Goal: Task Accomplishment & Management: Manage account settings

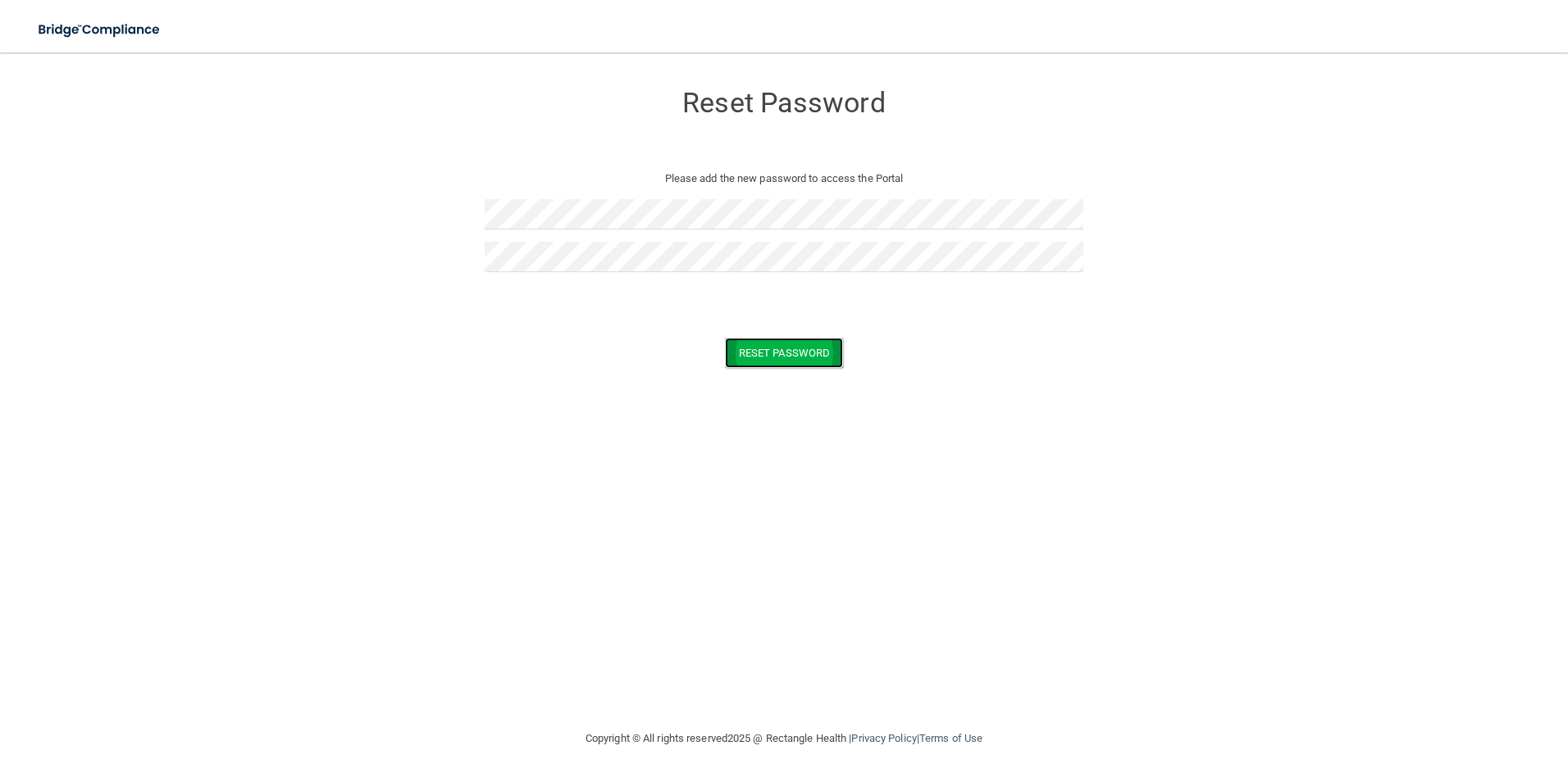
click at [765, 359] on button "Reset Password" at bounding box center [784, 353] width 118 height 30
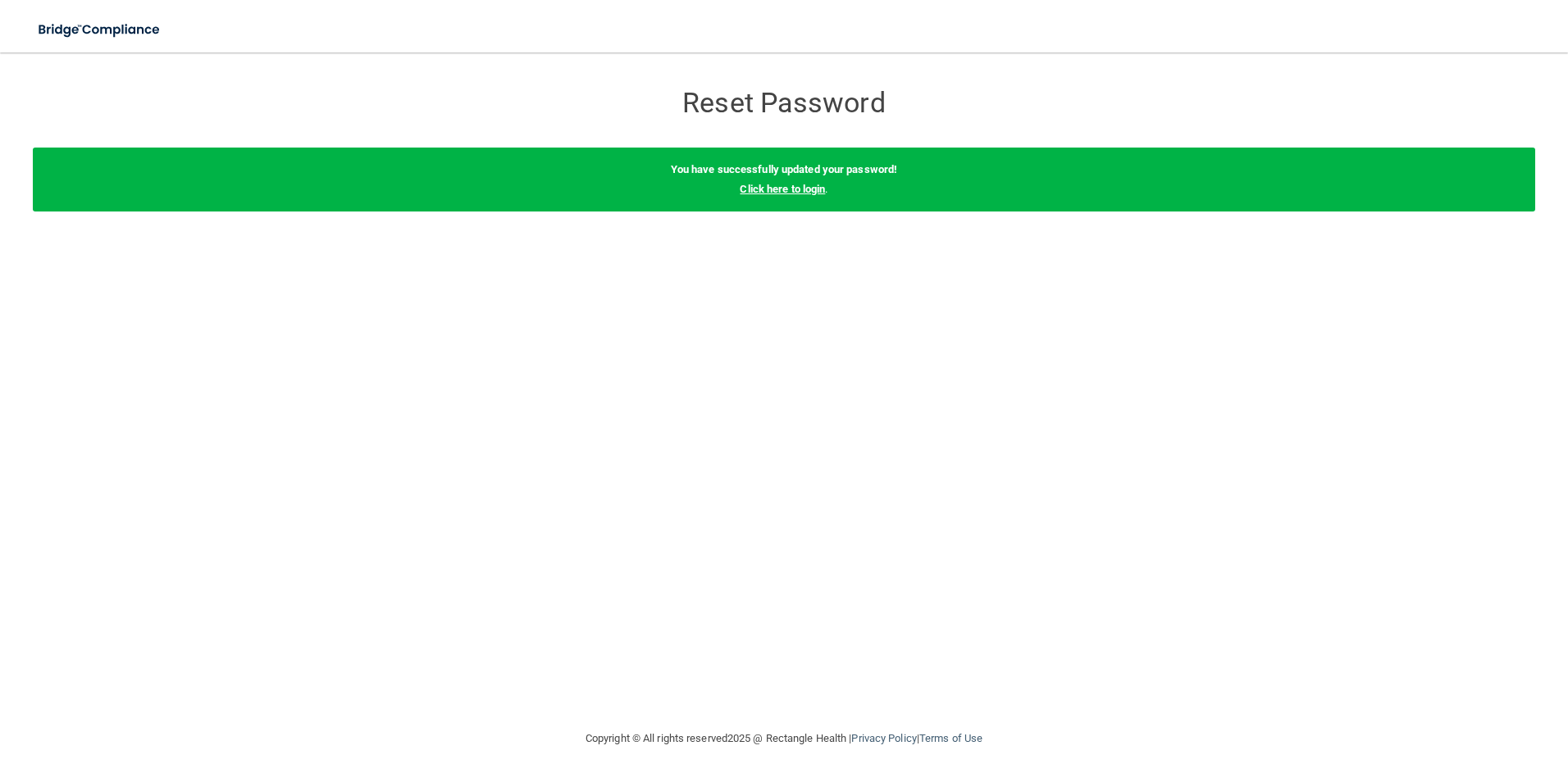
click at [784, 189] on link "Click here to login" at bounding box center [782, 189] width 85 height 13
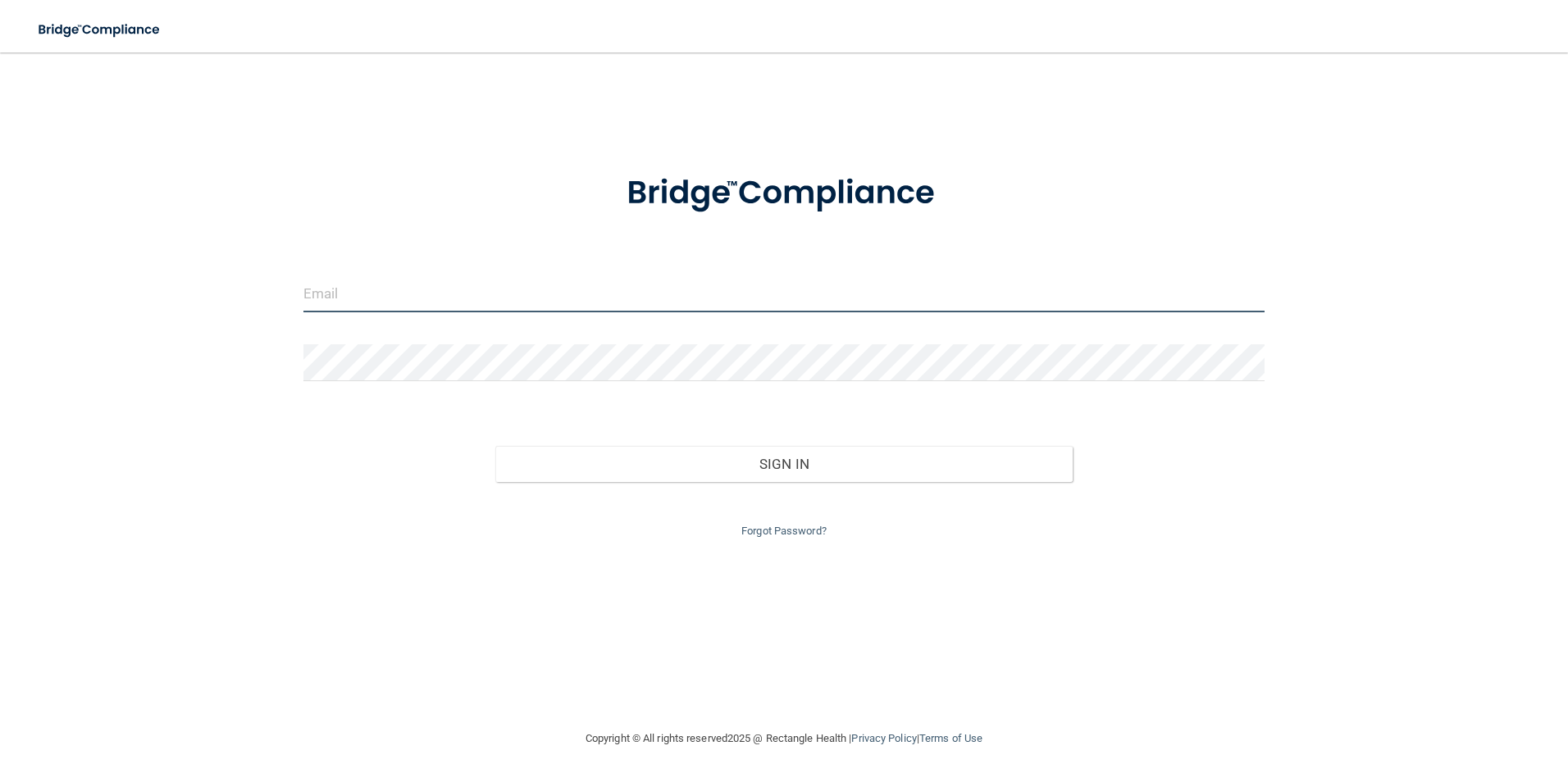
click at [524, 287] on input "email" at bounding box center [784, 294] width 962 height 37
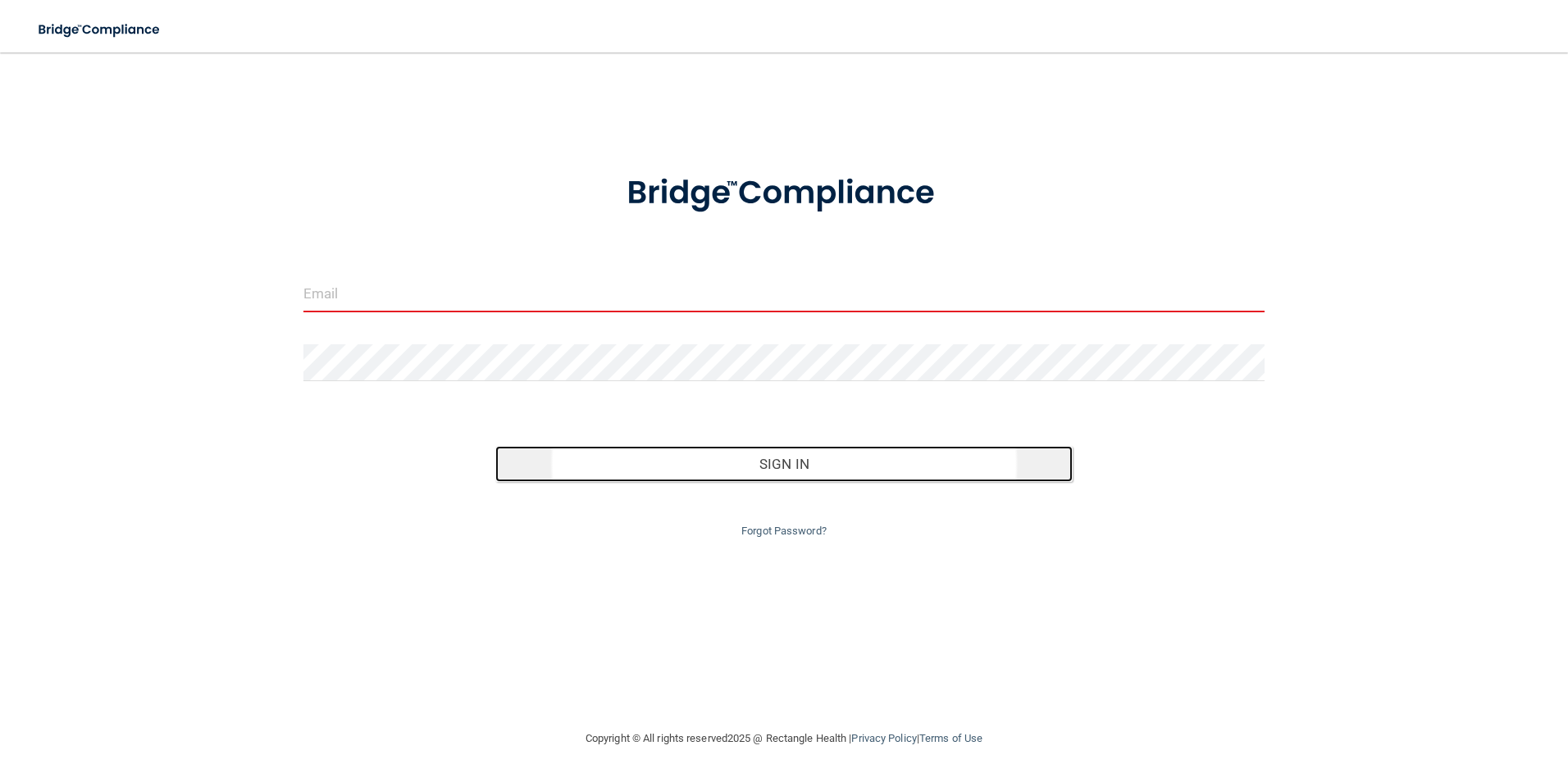
click at [796, 468] on button "Sign In" at bounding box center [784, 464] width 577 height 36
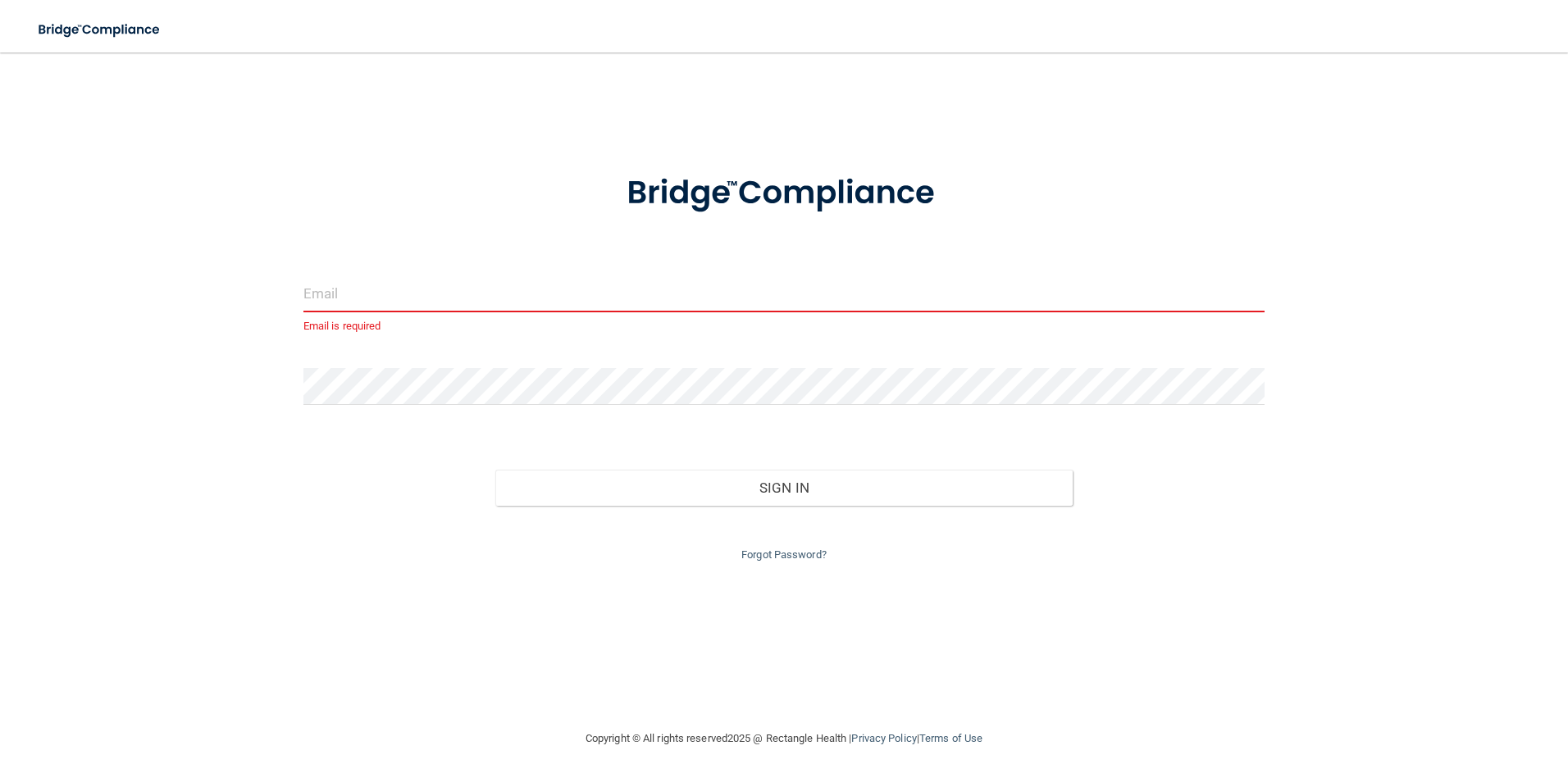
click at [420, 295] on input "email" at bounding box center [784, 294] width 962 height 37
click at [484, 295] on input "email" at bounding box center [784, 294] width 962 height 37
click at [444, 244] on form "Email is required Invalid email/password. You don't have permission to access t…" at bounding box center [784, 358] width 962 height 414
click at [409, 301] on input "email" at bounding box center [784, 294] width 962 height 37
click at [379, 287] on input "email" at bounding box center [784, 294] width 962 height 37
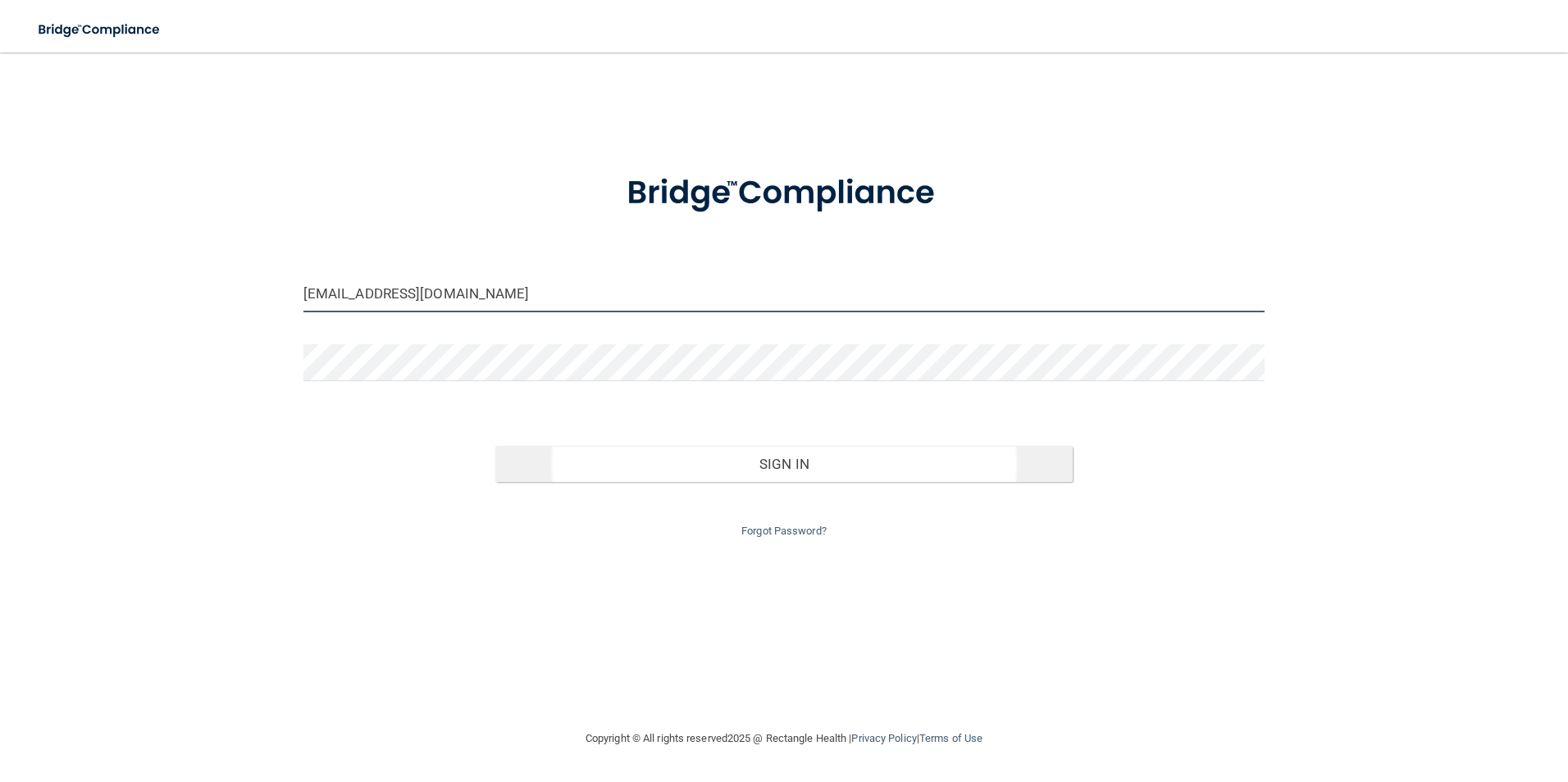
type input "[EMAIL_ADDRESS][DOMAIN_NAME]"
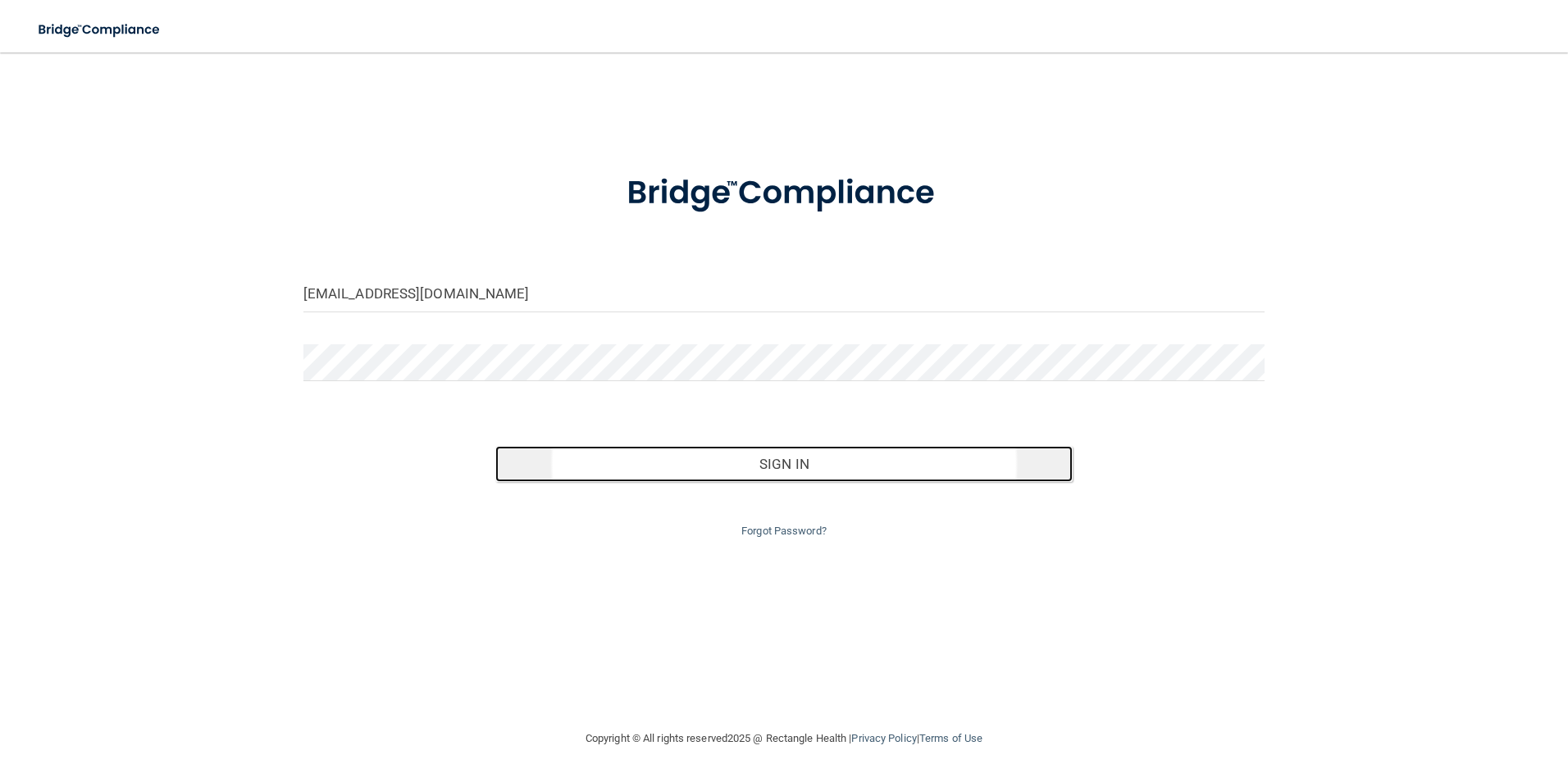
click at [714, 474] on button "Sign In" at bounding box center [784, 464] width 577 height 36
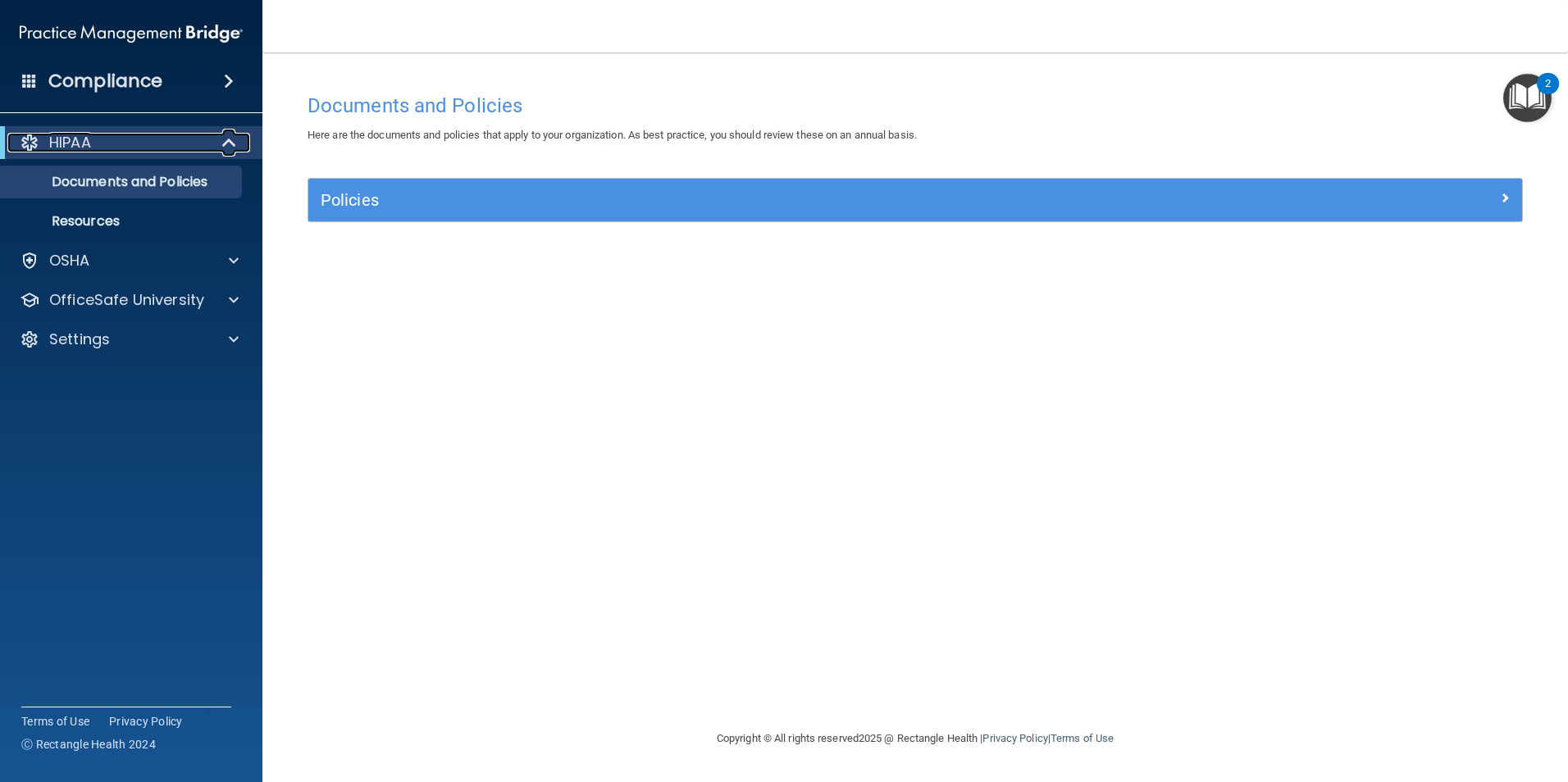
click at [112, 141] on div "HIPAA" at bounding box center [109, 142] width 203 height 19
click at [113, 142] on div "HIPAA" at bounding box center [109, 142] width 203 height 19
click at [122, 260] on div "OSHA" at bounding box center [109, 260] width 204 height 19
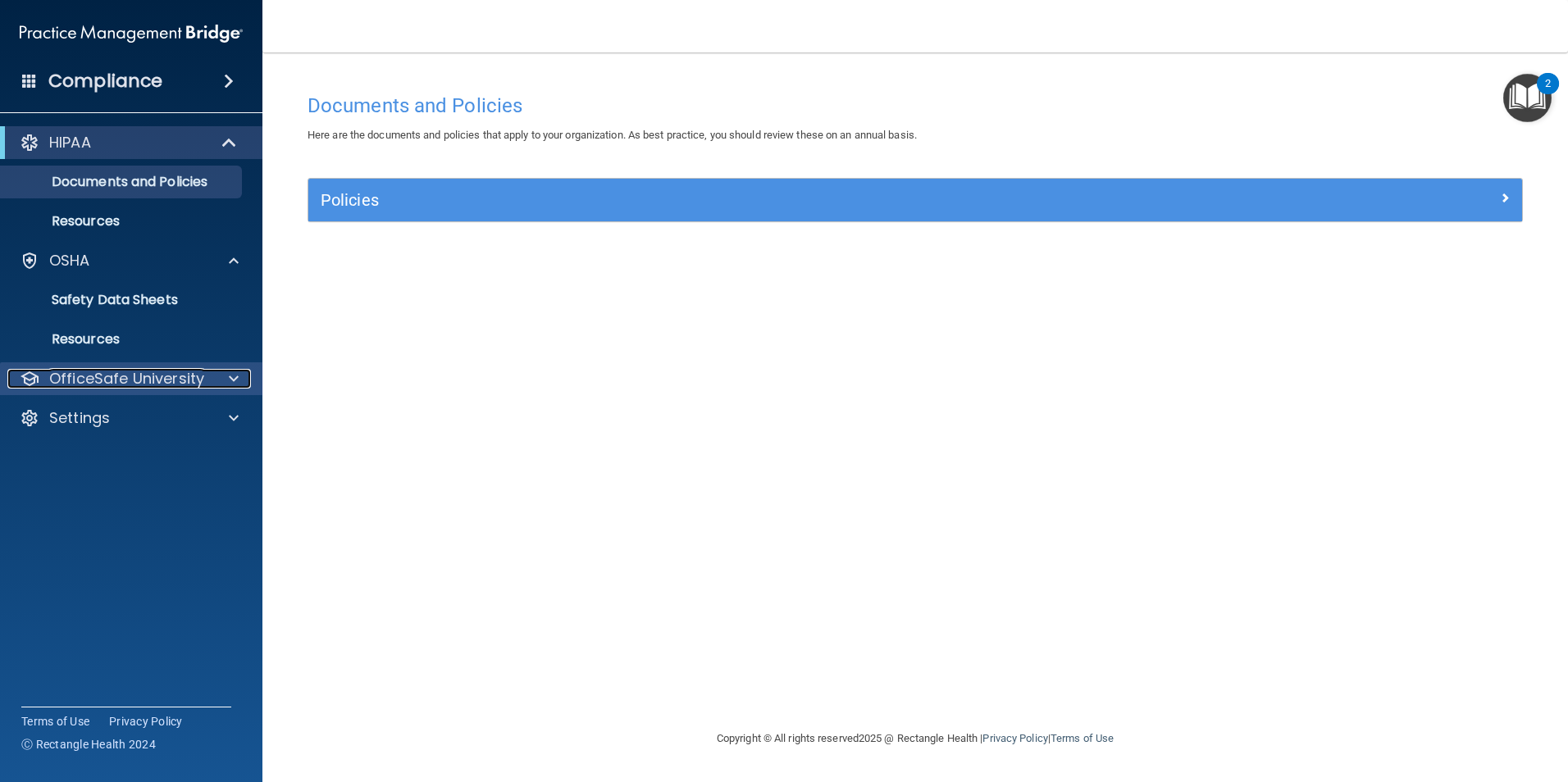
click at [146, 378] on p "OfficeSafe University" at bounding box center [126, 379] width 155 height 19
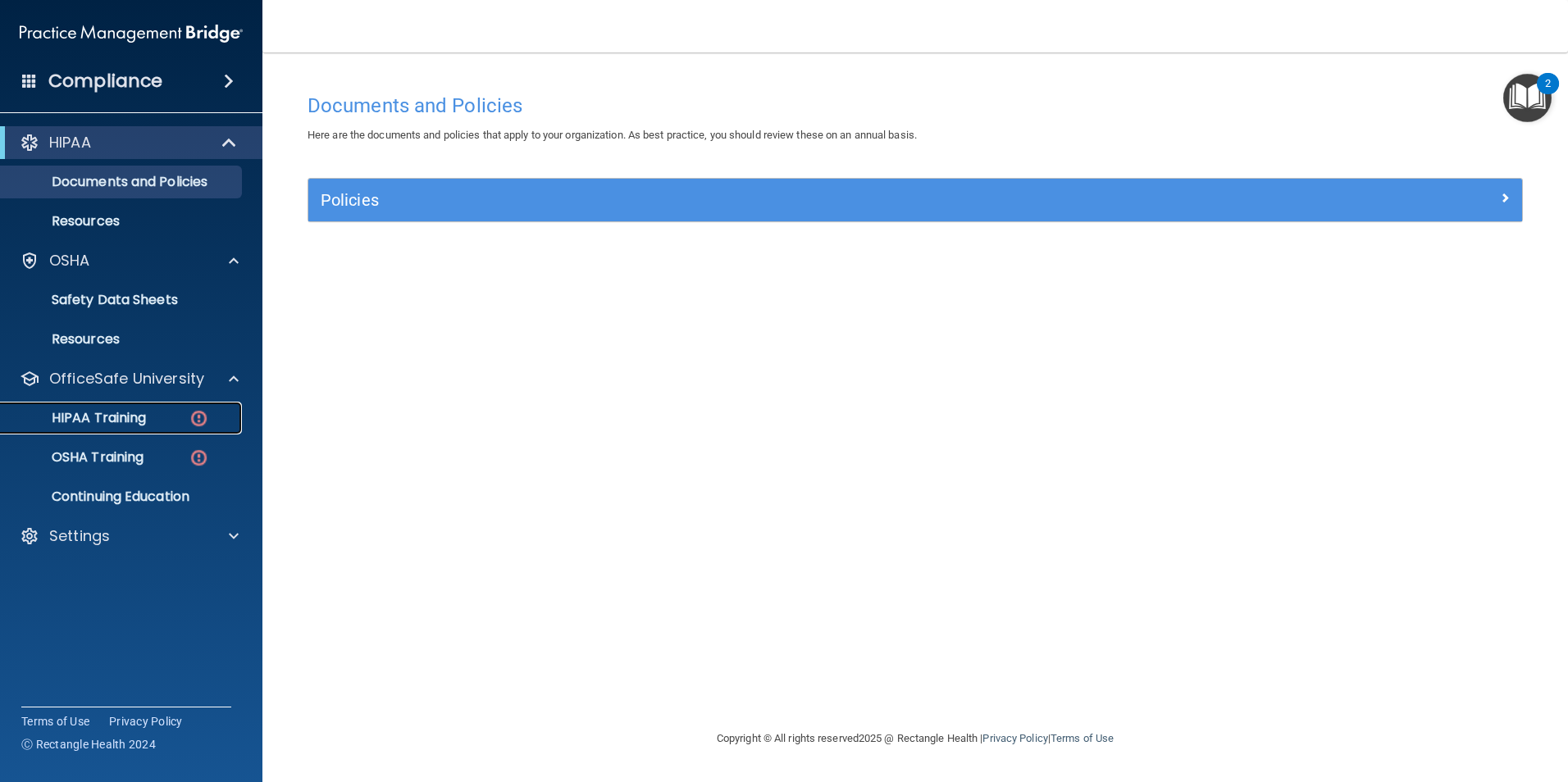
click at [150, 418] on div "HIPAA Training" at bounding box center [123, 418] width 224 height 16
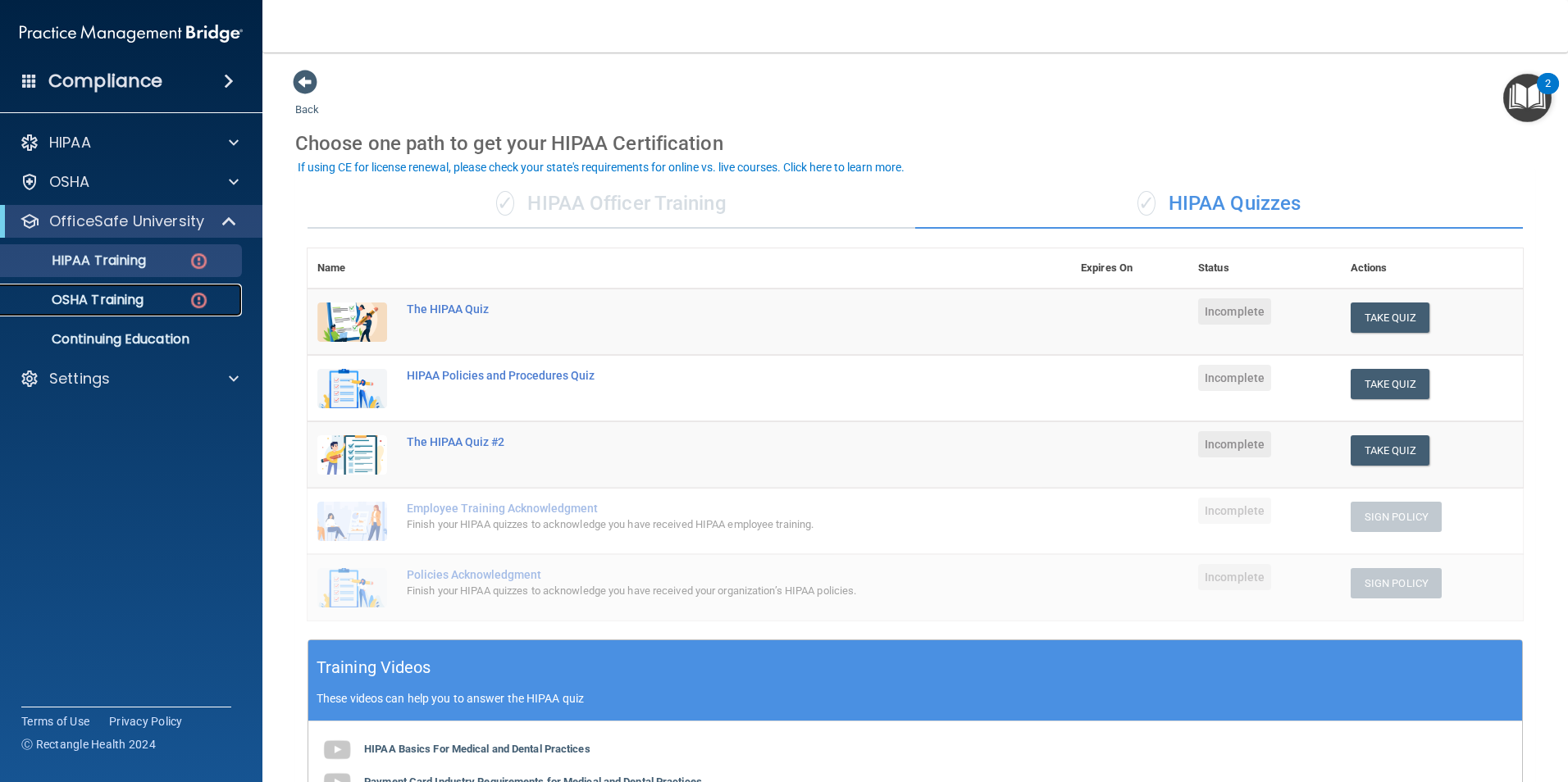
click at [160, 309] on link "OSHA Training" at bounding box center [113, 300] width 259 height 33
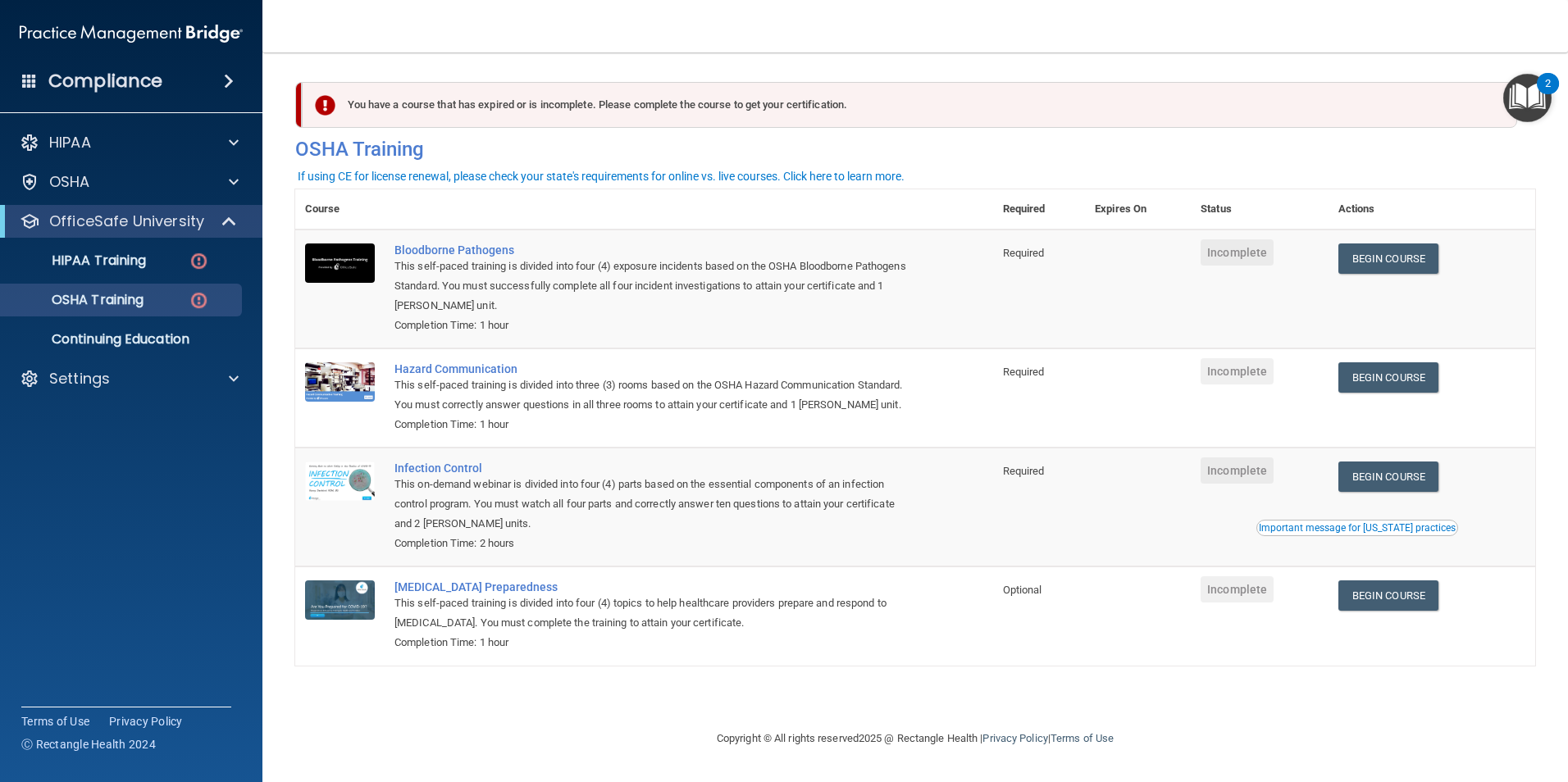
click at [134, 533] on accordion "HIPAA Documents and Policies Report an Incident Business Associates Emergency P…" at bounding box center [131, 345] width 263 height 451
click at [138, 582] on div "Compliance HIPAA Documents and Policies Report an Incident Business Associates …" at bounding box center [131, 391] width 262 height 782
click at [1430, 35] on nav "Toggle navigation Hannah Kearns hkearns@christiancounseling.org Manage My Enter…" at bounding box center [915, 26] width 1305 height 52
click at [166, 601] on div "Compliance HIPAA Documents and Policies Report an Incident Business Associates …" at bounding box center [131, 391] width 262 height 782
click at [533, 27] on nav "Toggle navigation Hannah Kearns hkearns@christiancounseling.org Manage My Enter…" at bounding box center [915, 26] width 1305 height 52
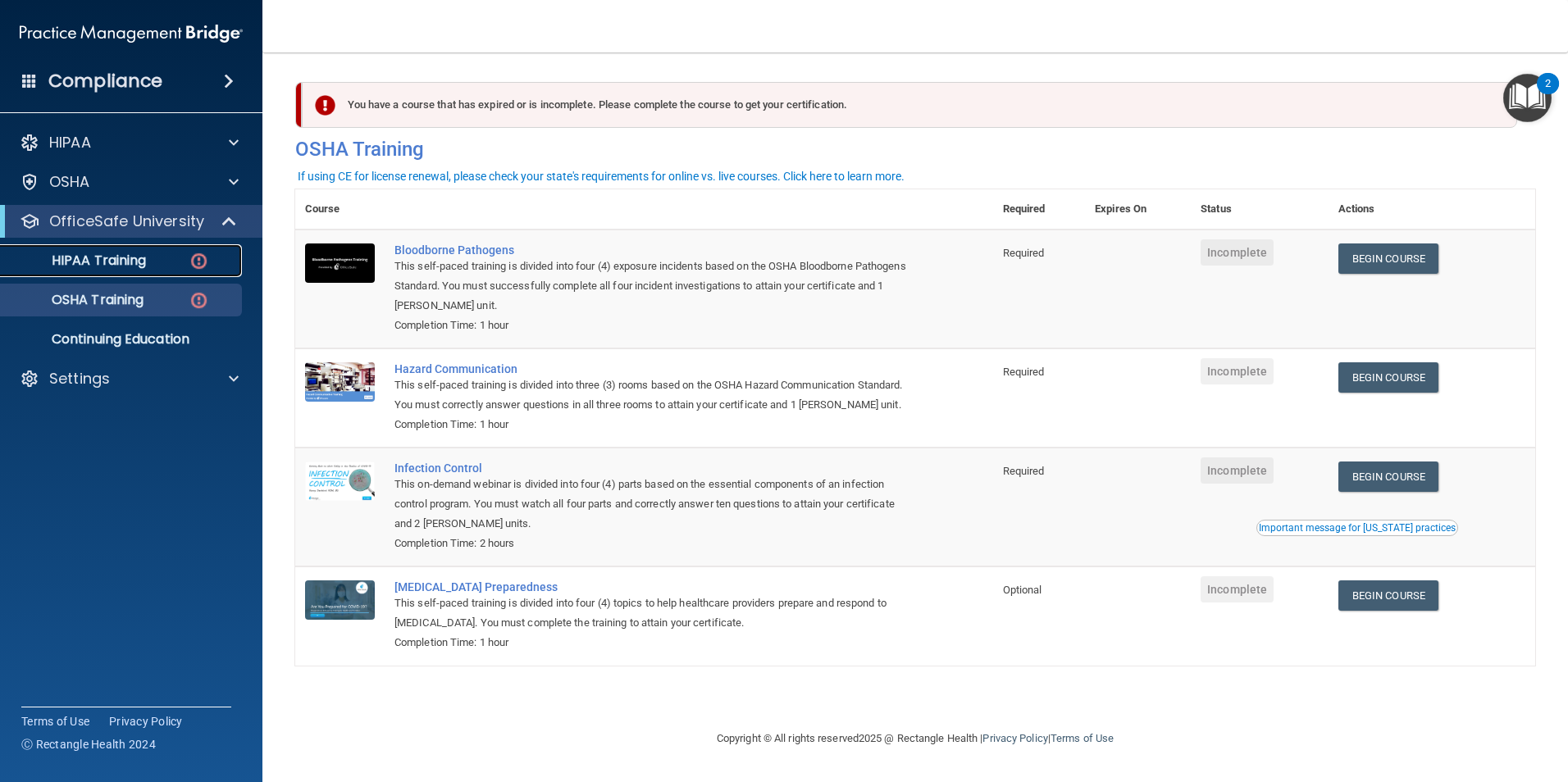
click at [154, 254] on div "HIPAA Training" at bounding box center [123, 260] width 224 height 16
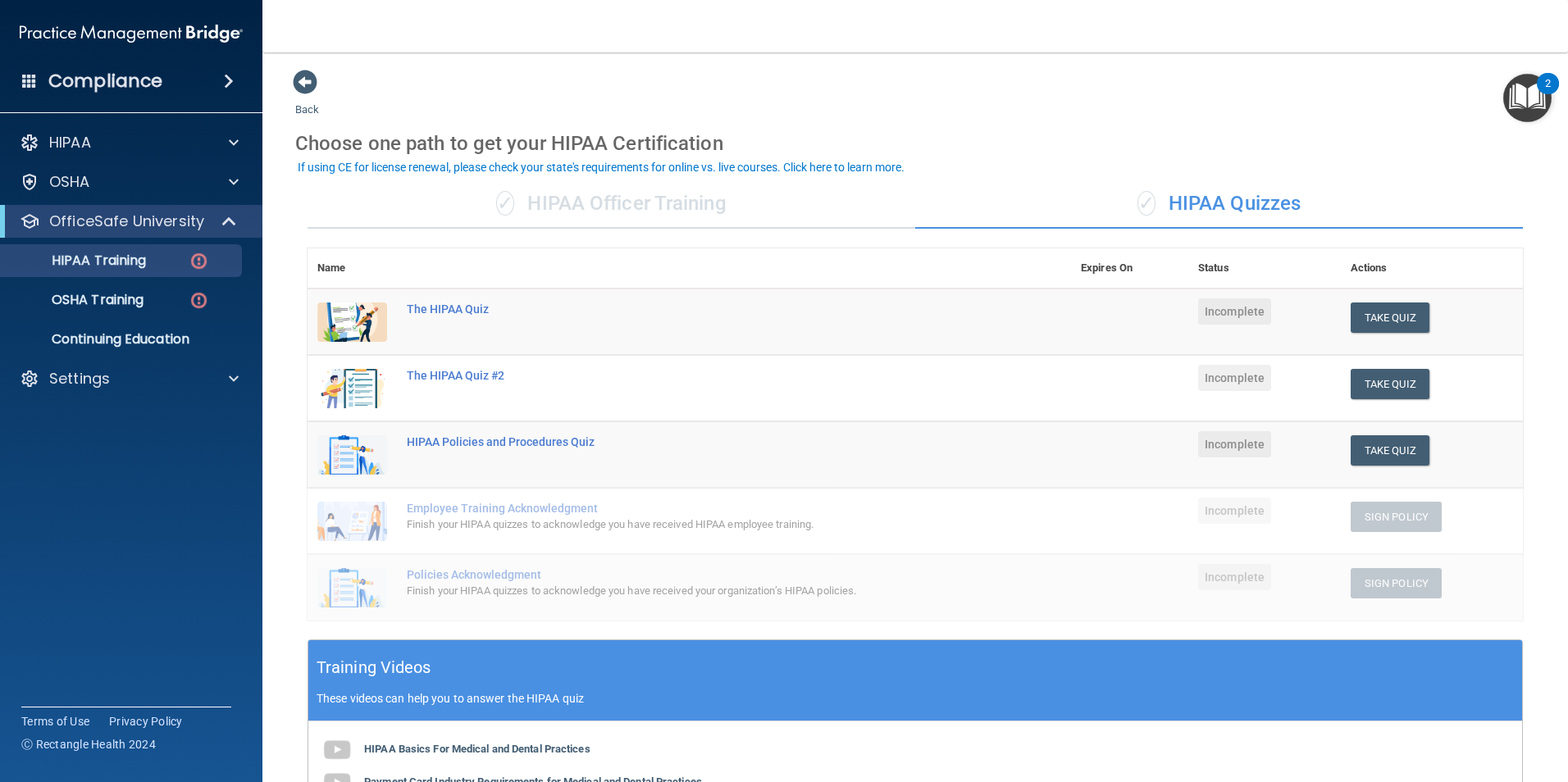
drag, startPoint x: 1257, startPoint y: 2, endPoint x: 1123, endPoint y: 26, distance: 136.1
click at [1123, 26] on nav "Toggle navigation Hannah Kearns hkearns@christiancounseling.org Manage My Enter…" at bounding box center [915, 26] width 1305 height 52
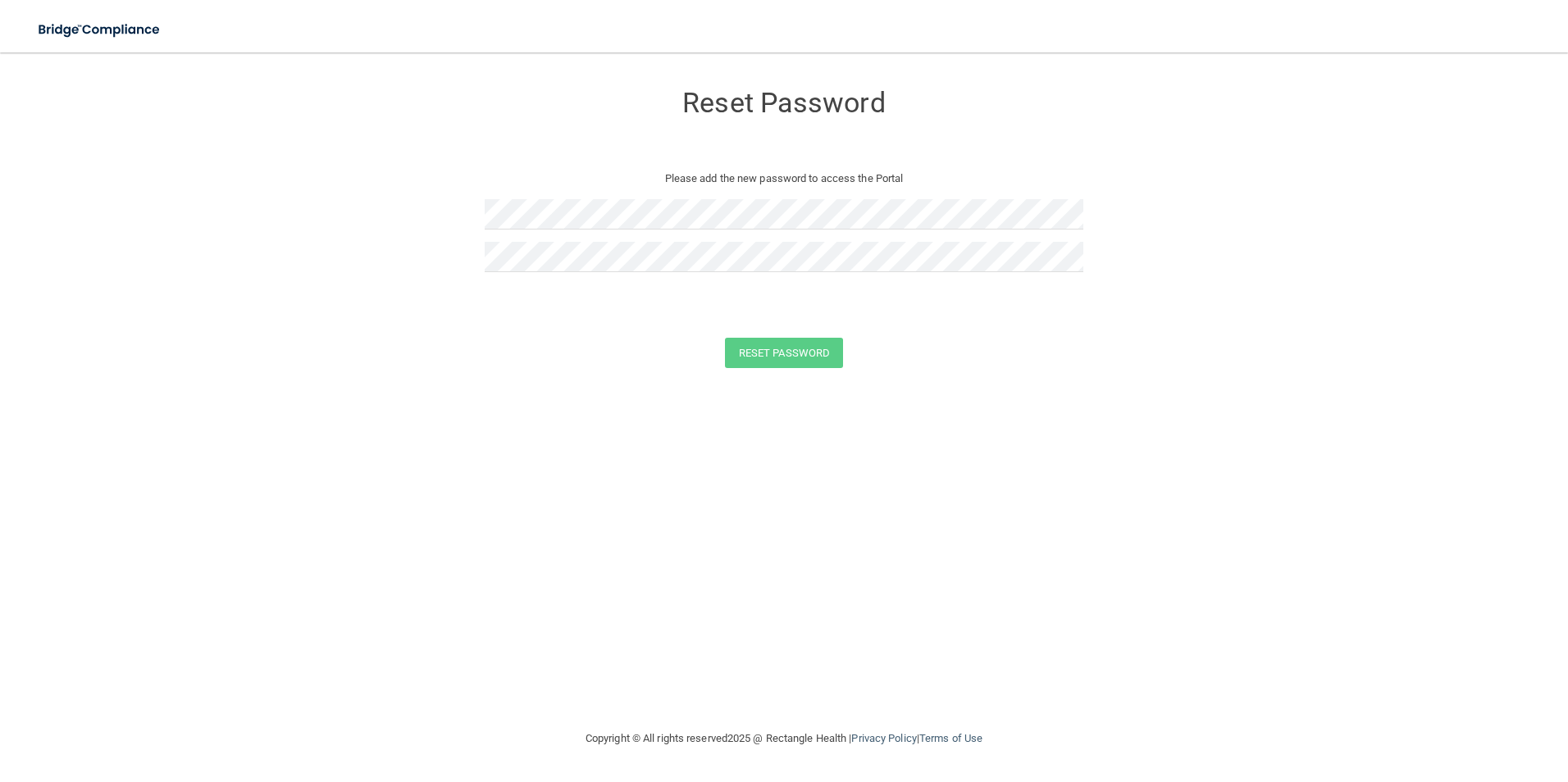
click at [1052, 495] on div "Reset Password Please add the new password to access the Portal Reset Password …" at bounding box center [784, 390] width 1502 height 643
click at [921, 614] on div "Reset Password Please add the new password to access the Portal Passwords have …" at bounding box center [784, 390] width 1502 height 643
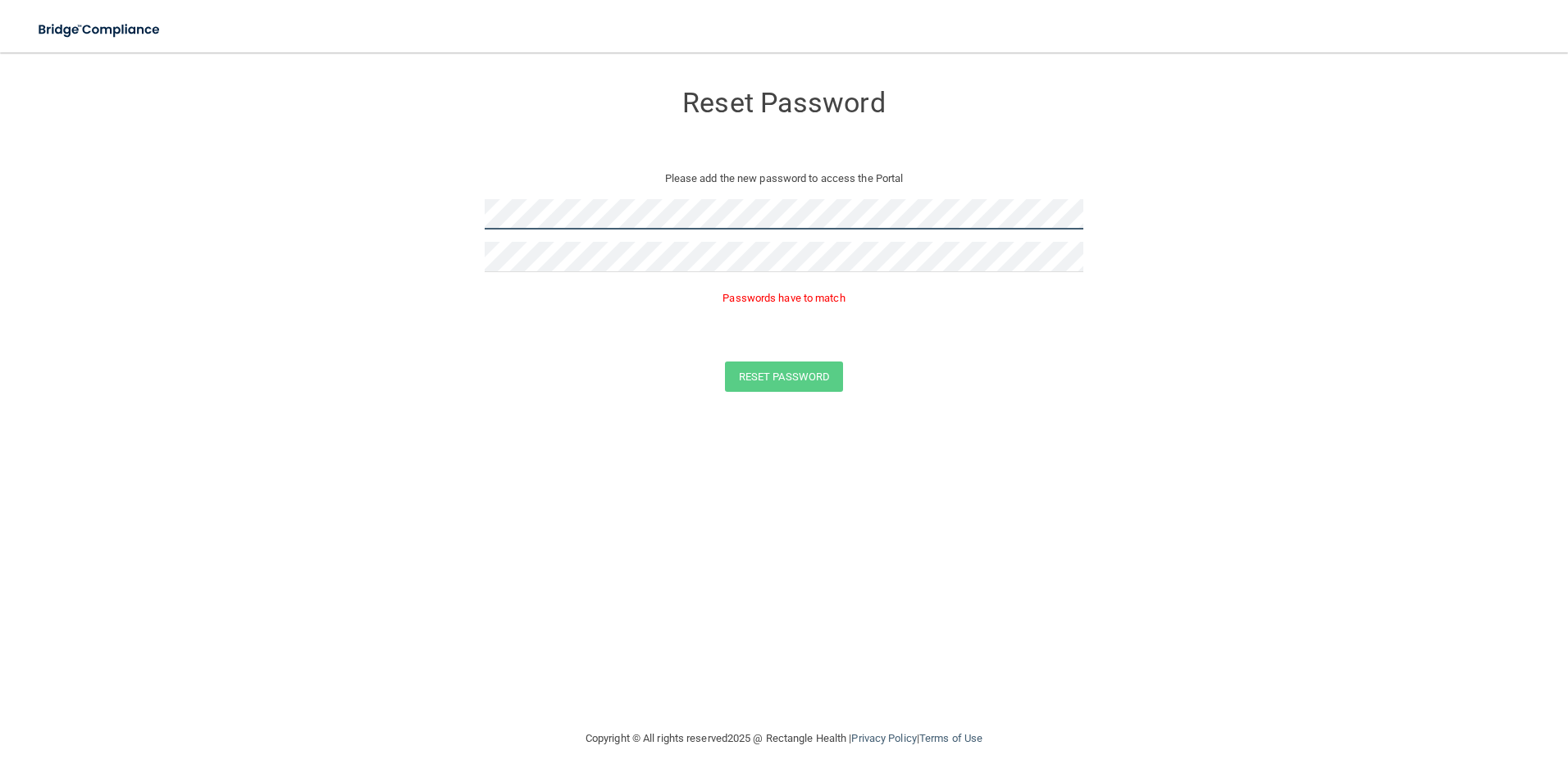
click at [259, 239] on form "Reset Password Please add the new password to access the Portal Passwords have …" at bounding box center [784, 239] width 1502 height 342
drag, startPoint x: 1044, startPoint y: 616, endPoint x: 839, endPoint y: 392, distance: 303.6
click at [1043, 615] on div "Reset Password Please add the new password to access the Portal Passwords have …" at bounding box center [784, 390] width 1502 height 643
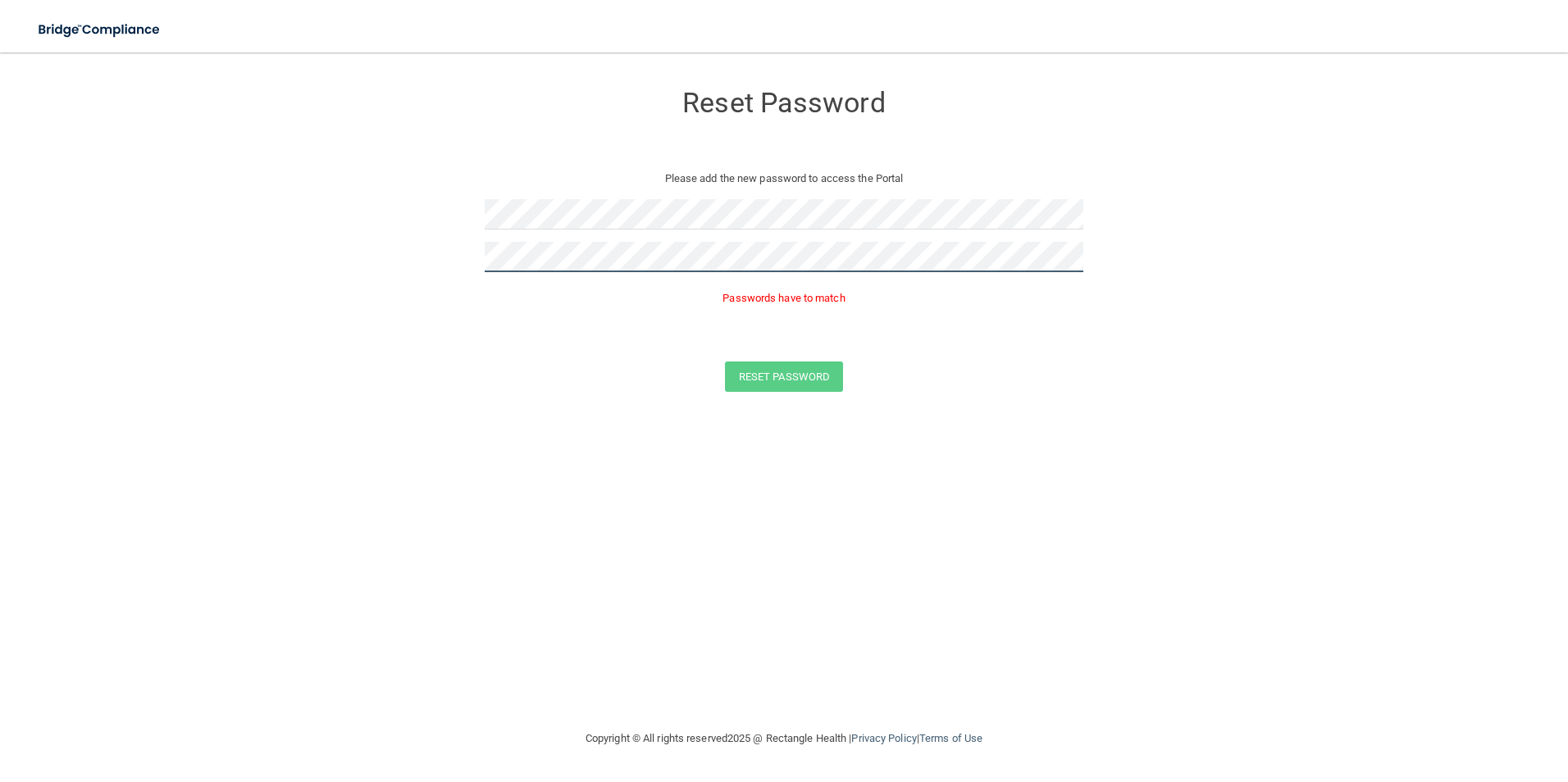
click at [355, 287] on form "Reset Password Please add the new password to access the Portal Passwords have …" at bounding box center [784, 239] width 1502 height 342
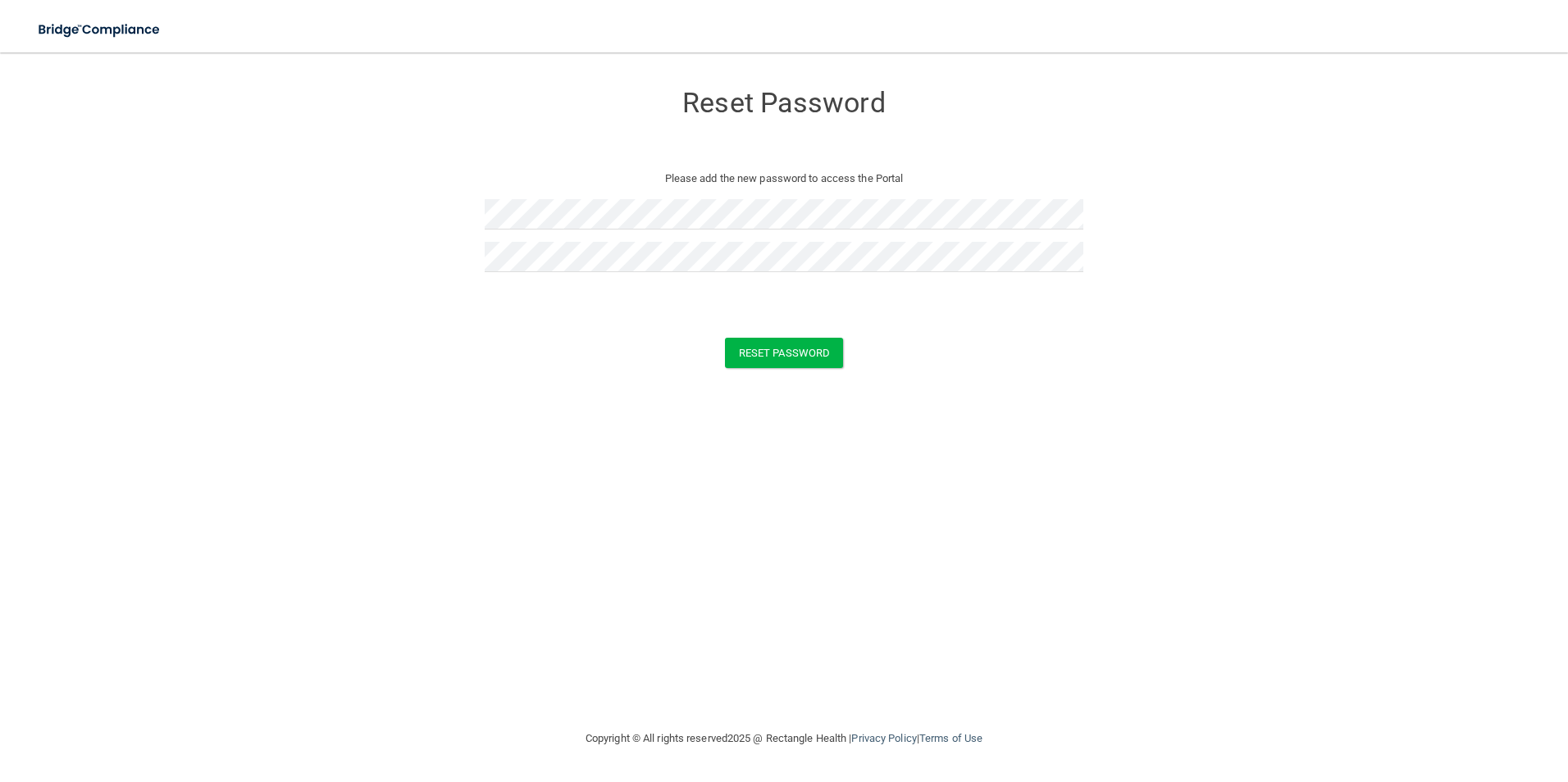
drag, startPoint x: 985, startPoint y: 651, endPoint x: 923, endPoint y: 569, distance: 102.8
click at [985, 650] on div "Reset Password Please add the new password to access the Portal Reset Password …" at bounding box center [784, 390] width 1502 height 643
click at [712, 455] on div "Reset Password Please add the new password to access the Portal Reset Password …" at bounding box center [784, 390] width 1502 height 643
click at [352, 270] on form "Reset Password Please add the new password to access the Portal Reset Password …" at bounding box center [784, 227] width 1502 height 319
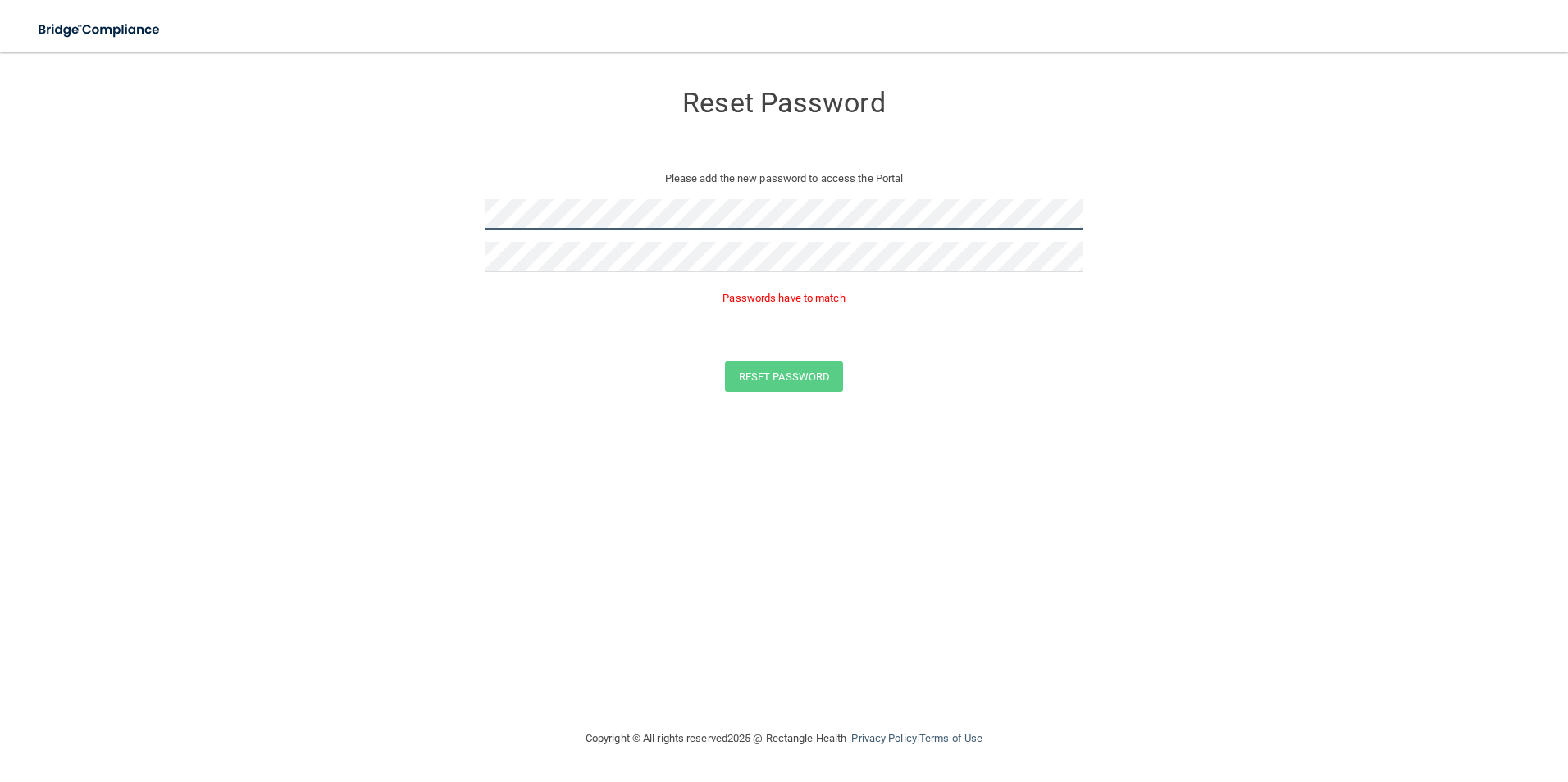
click at [433, 242] on form "Reset Password Please add the new password to access the Portal Passwords have …" at bounding box center [784, 239] width 1502 height 342
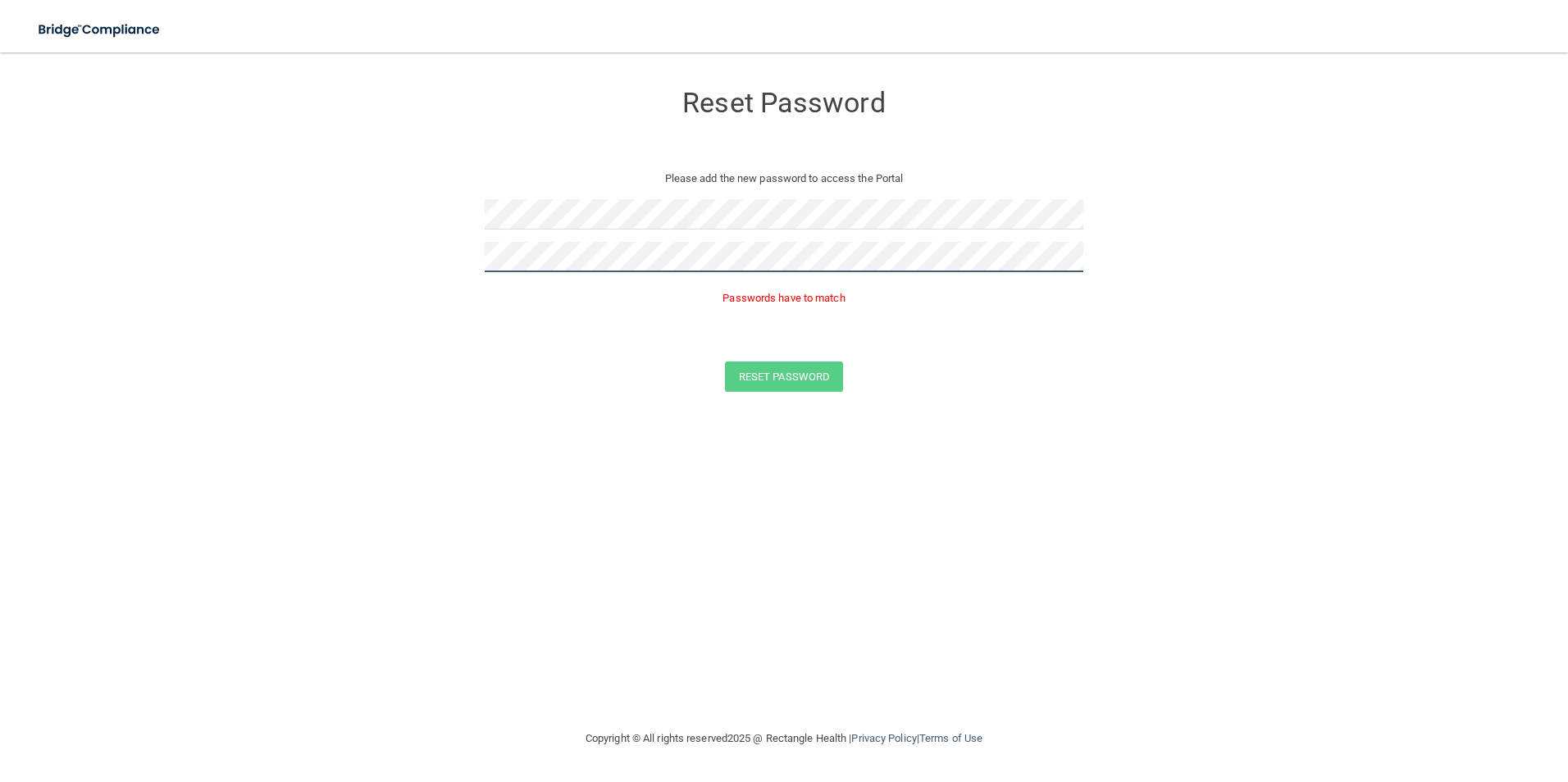
click at [724, 362] on button "Reset Password" at bounding box center [784, 377] width 118 height 30
click at [1002, 544] on div "Reset Password Please check the errors below Token is invalid or blank. Reset P…" at bounding box center [784, 390] width 1502 height 643
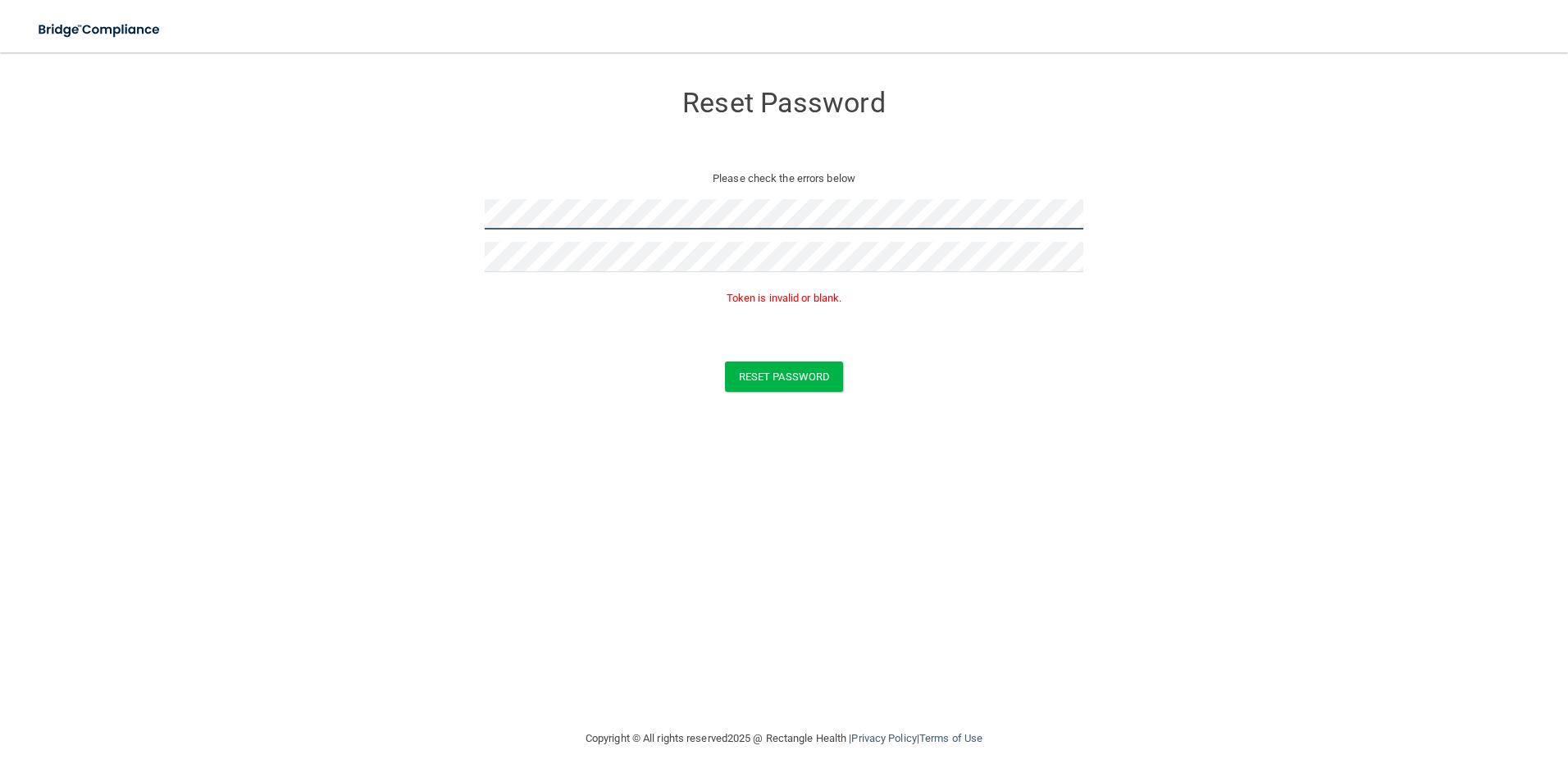
click at [424, 254] on form "Reset Password Please check the errors below Token is invalid or blank. Reset P…" at bounding box center [784, 239] width 1502 height 342
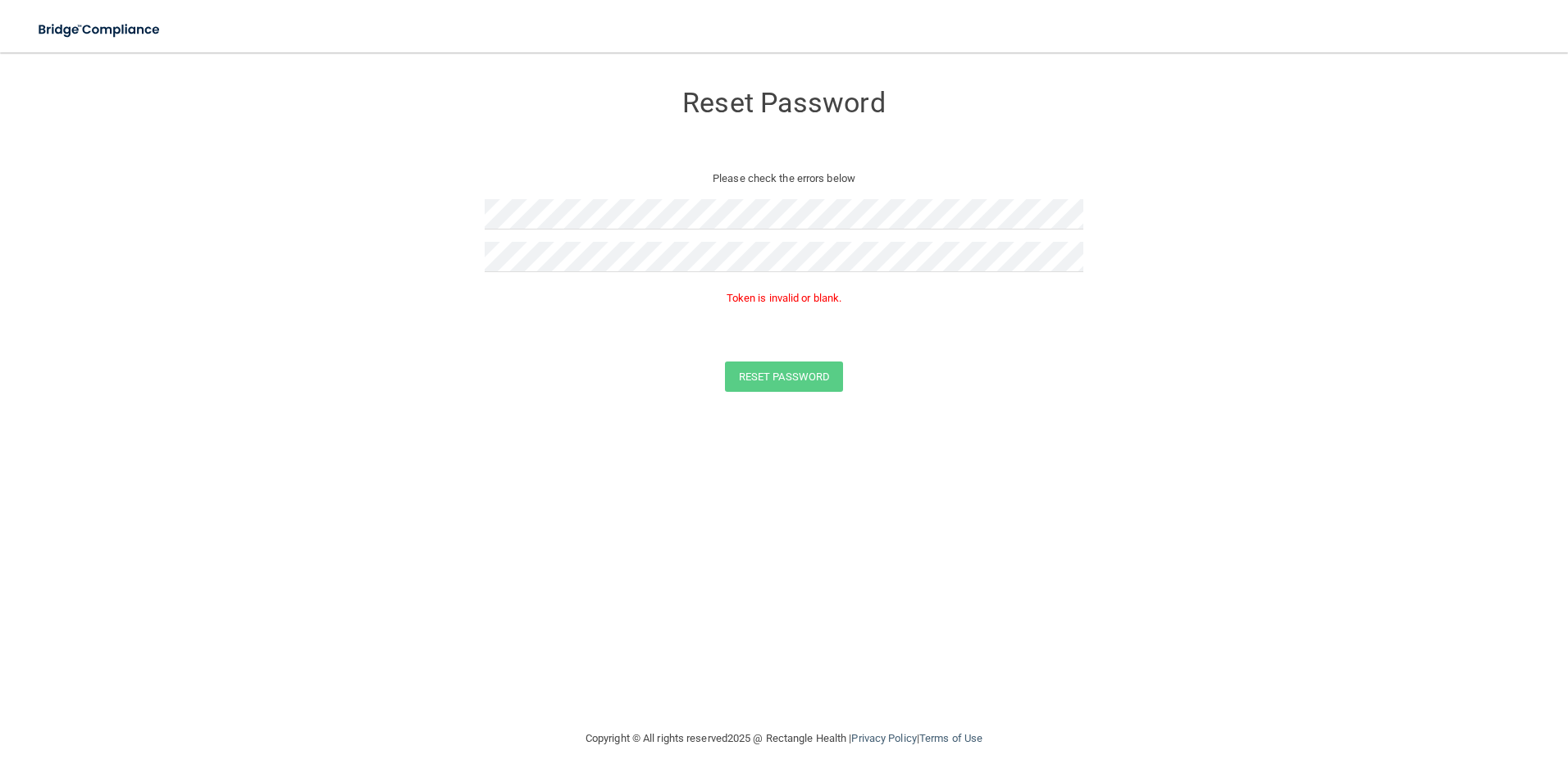
click at [618, 614] on div "Reset Password Please check the errors below Token is invalid or blank. Reset P…" at bounding box center [784, 390] width 1502 height 643
click at [1218, 555] on div "Reset Password Please add the new password to access the Portal Reset Password …" at bounding box center [784, 390] width 1502 height 643
click at [225, 342] on div "Reset Password" at bounding box center [784, 353] width 1527 height 30
click at [447, 433] on div "Reset Password Please add the new password to access the Portal Reset Password …" at bounding box center [784, 390] width 1502 height 643
click at [549, 115] on h3 "Reset Password" at bounding box center [784, 103] width 598 height 30
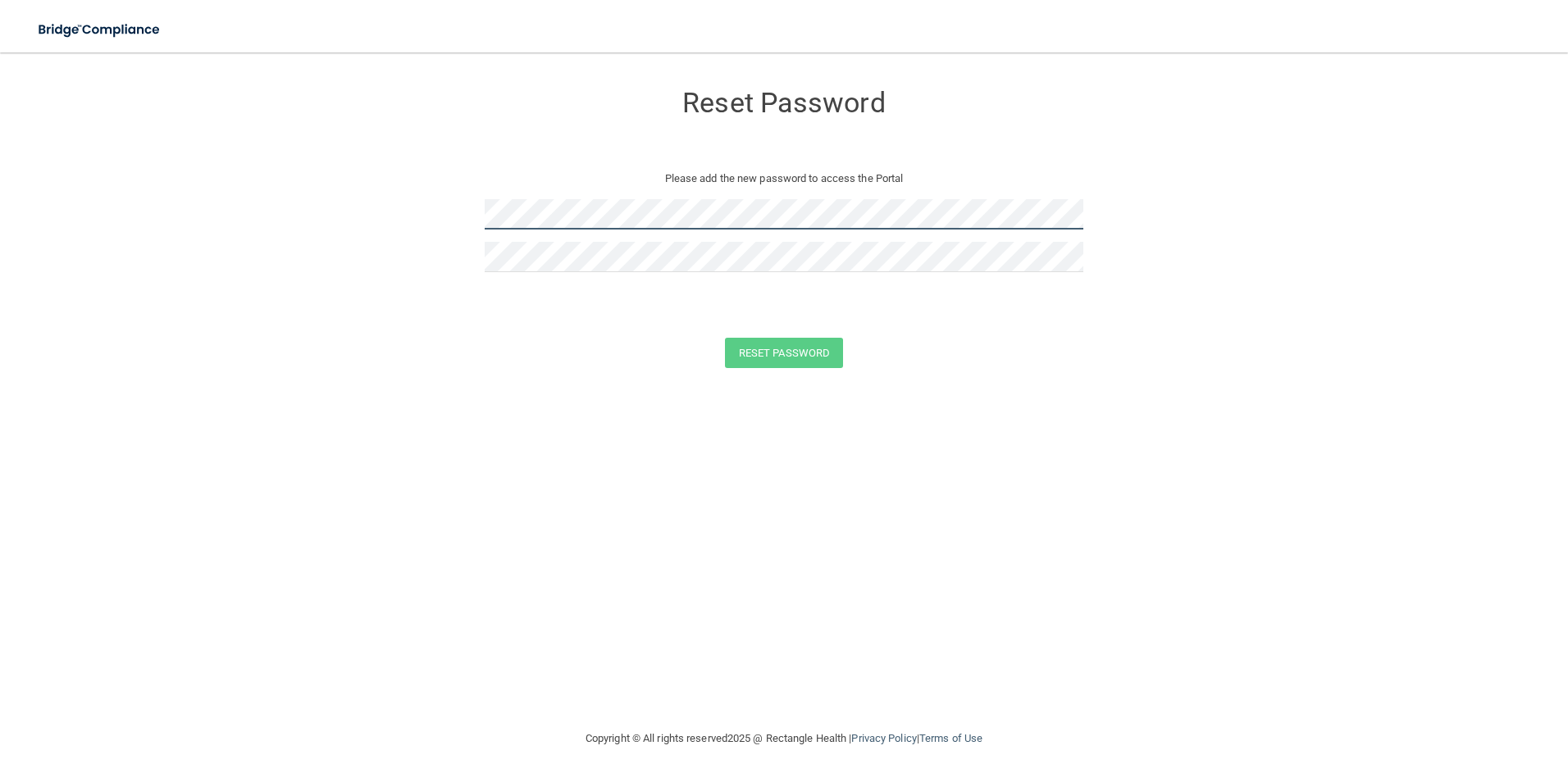
click at [313, 255] on form "Reset Password Please add the new password to access the Portal Reset Password …" at bounding box center [784, 227] width 1502 height 319
drag, startPoint x: 444, startPoint y: 490, endPoint x: 451, endPoint y: 449, distance: 41.6
click at [445, 493] on div "Reset Password Please add the new password to access the Portal Reset Password …" at bounding box center [784, 390] width 1502 height 643
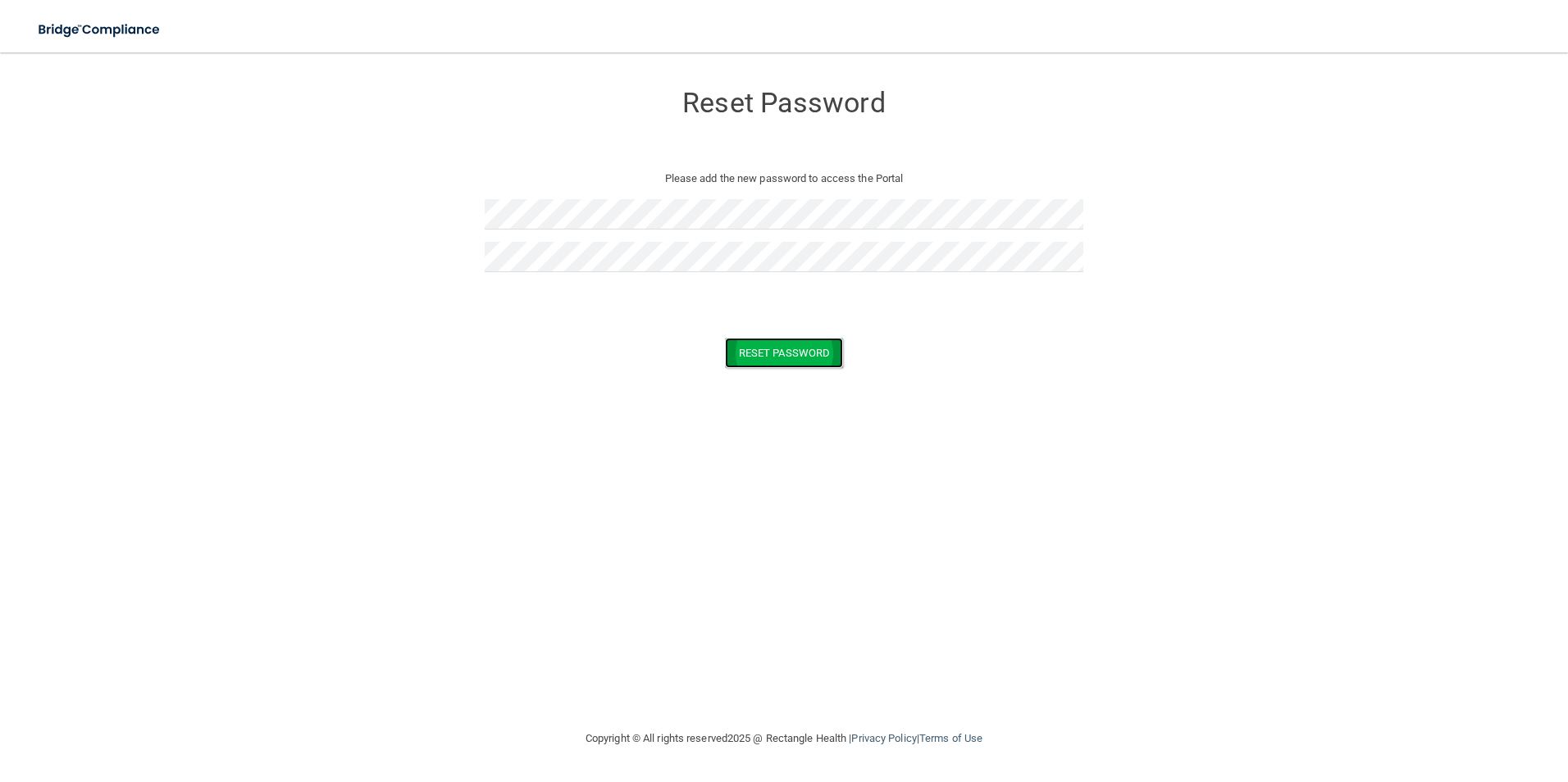
click at [800, 361] on button "Reset Password" at bounding box center [784, 353] width 118 height 30
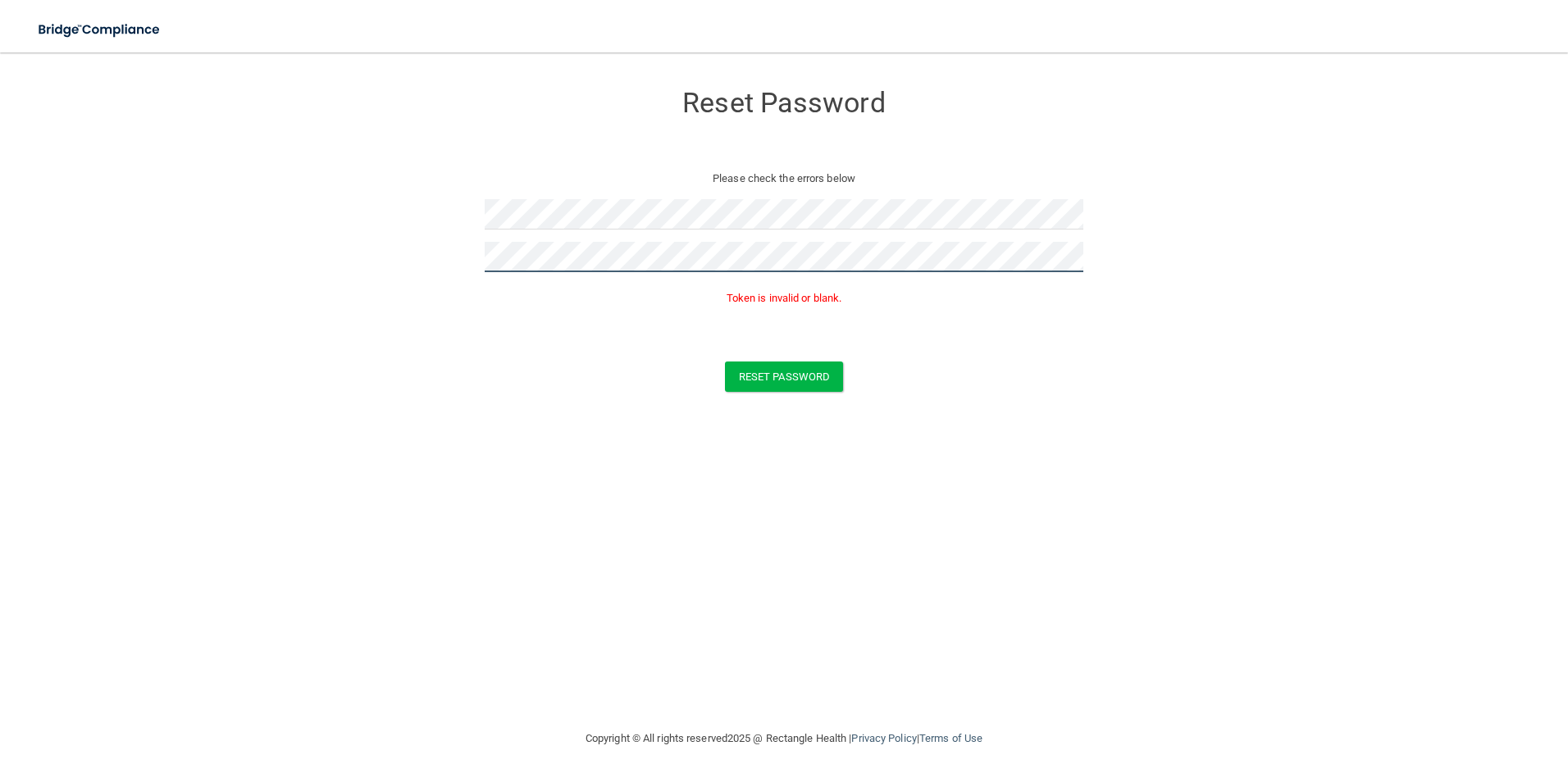
click at [0, 410] on html "Toggle navigation Manage My Enterprise Manage My Location Reset Password Please…" at bounding box center [784, 391] width 1568 height 782
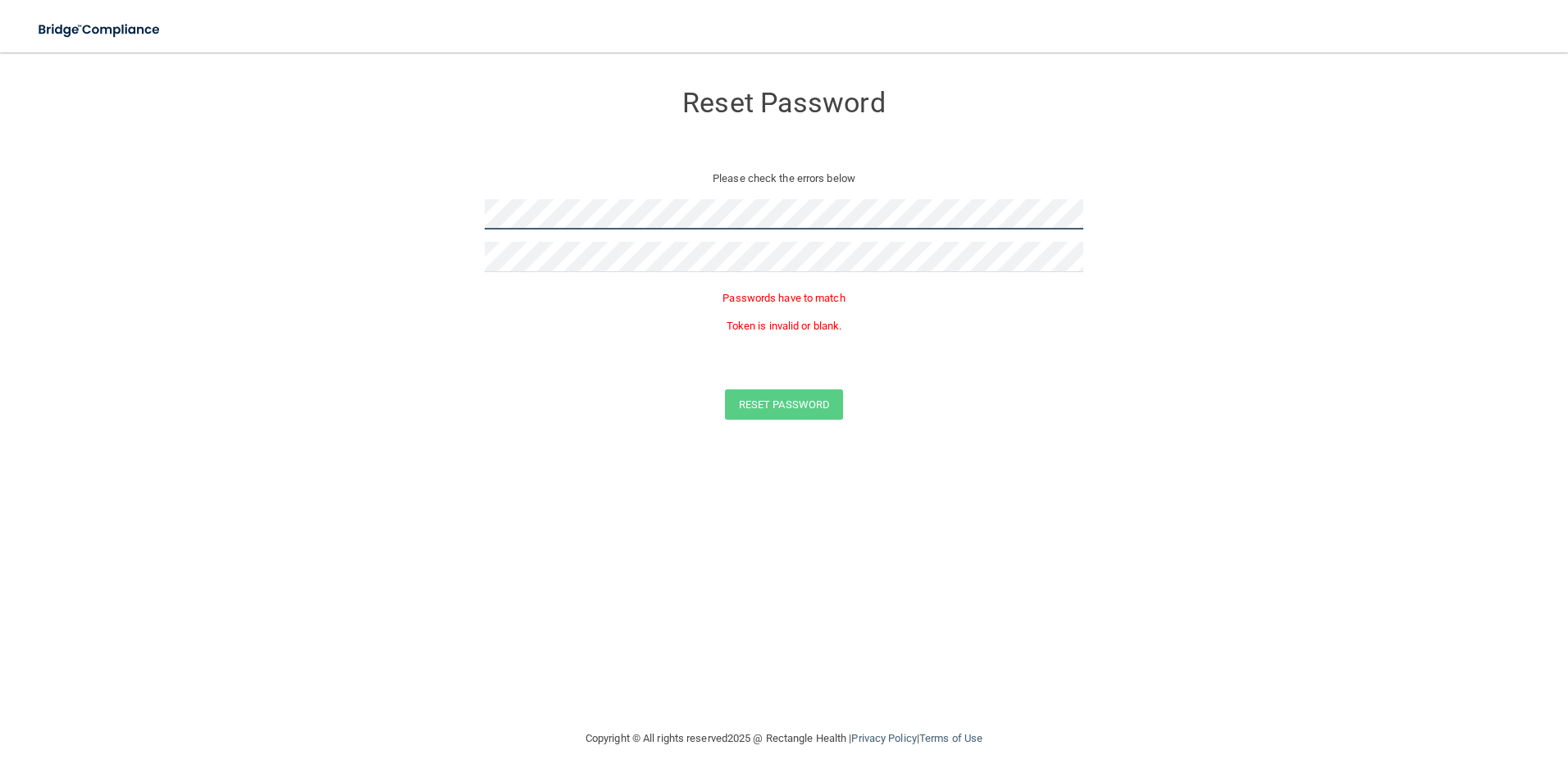
click at [223, 234] on form "Reset Password Please check the errors below Passwords have to match Token is i…" at bounding box center [784, 254] width 1502 height 370
click at [260, 336] on form "Reset Password Please check the errors below Passwords have to match Token is i…" at bounding box center [784, 254] width 1502 height 370
click at [314, 511] on div "Reset Password Please check the errors below Passwords have to match Token is i…" at bounding box center [784, 390] width 1502 height 643
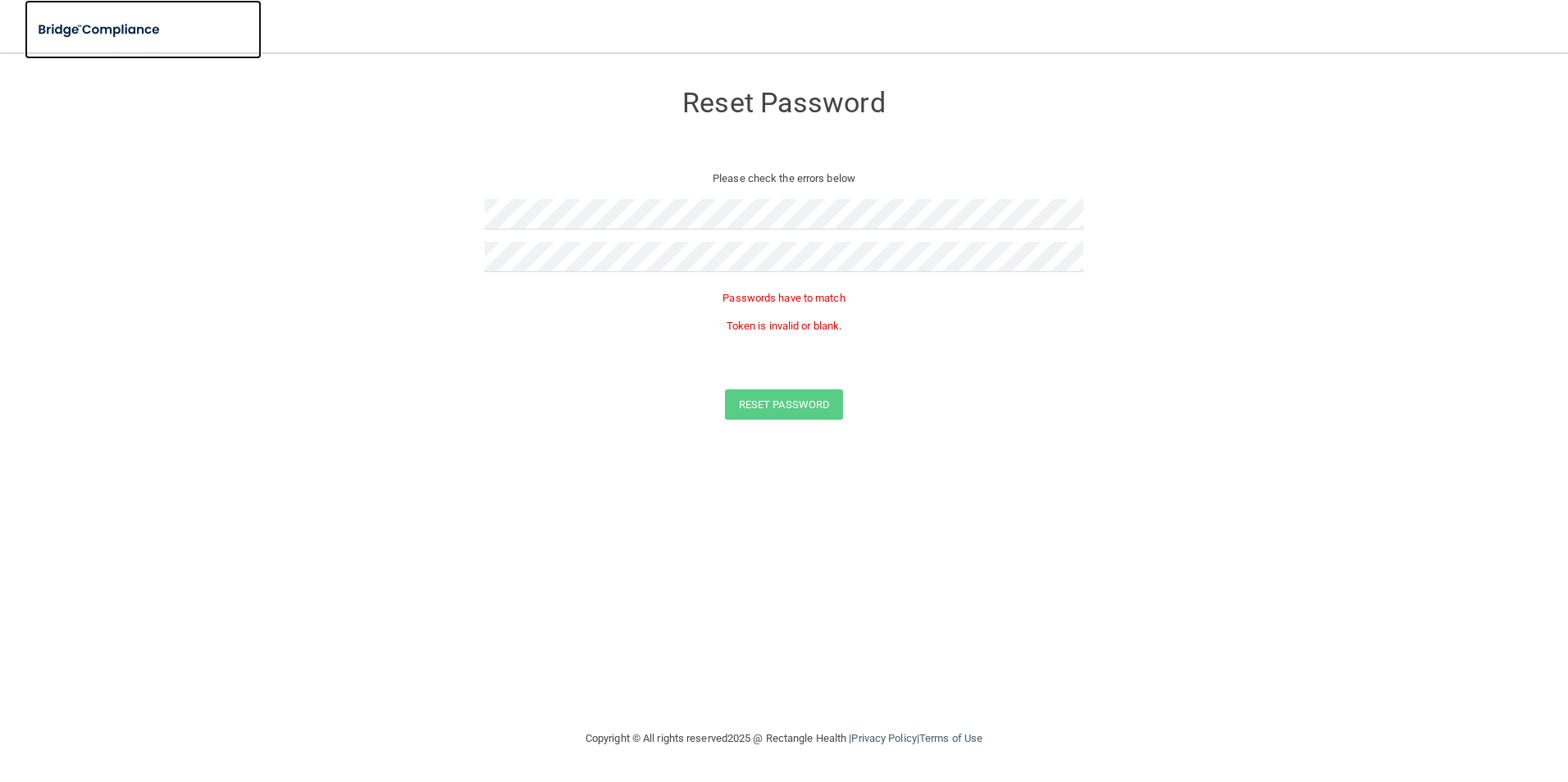
click at [144, 28] on img at bounding box center [100, 30] width 150 height 34
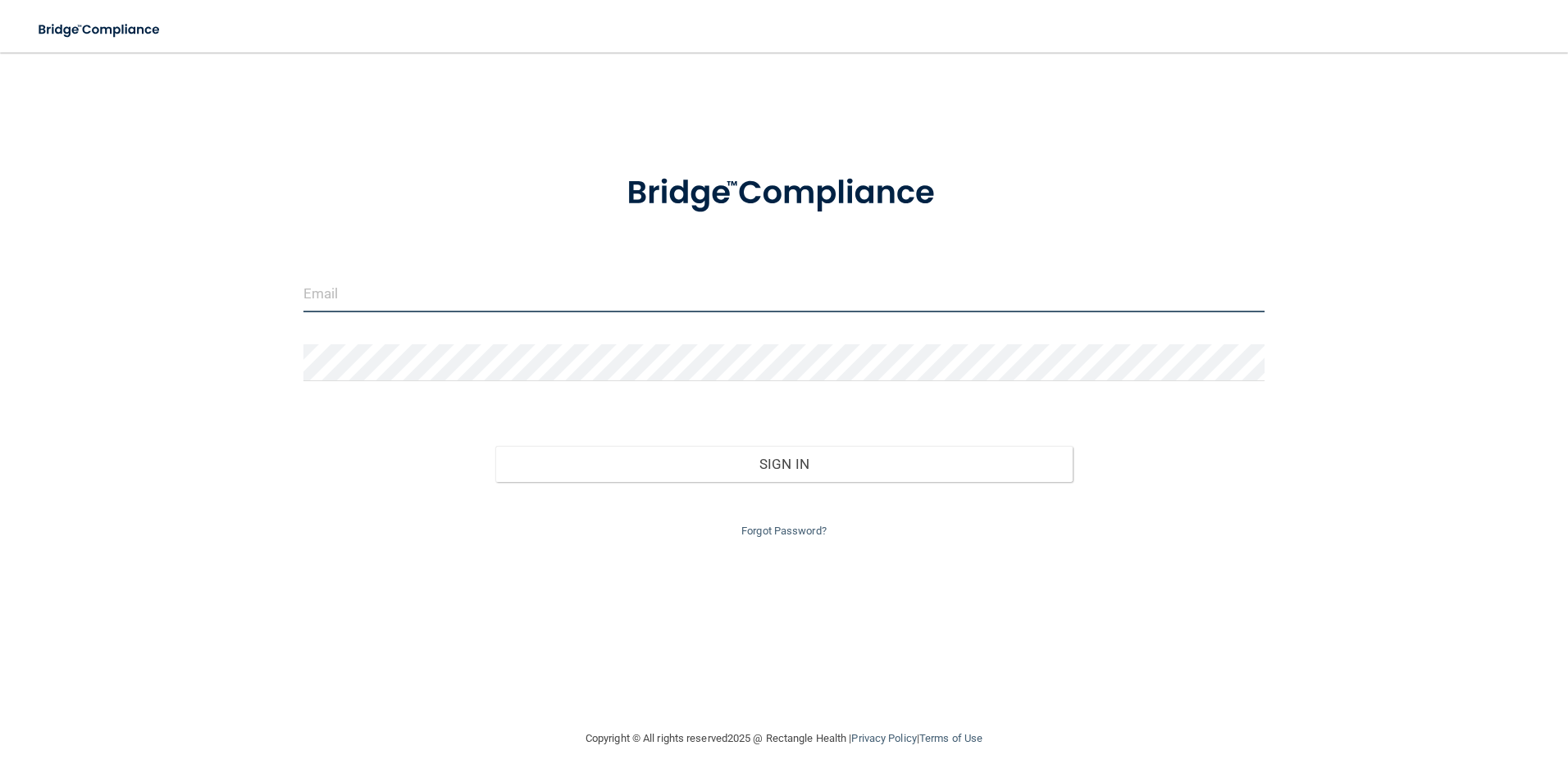
type input "[EMAIL_ADDRESS][DOMAIN_NAME]"
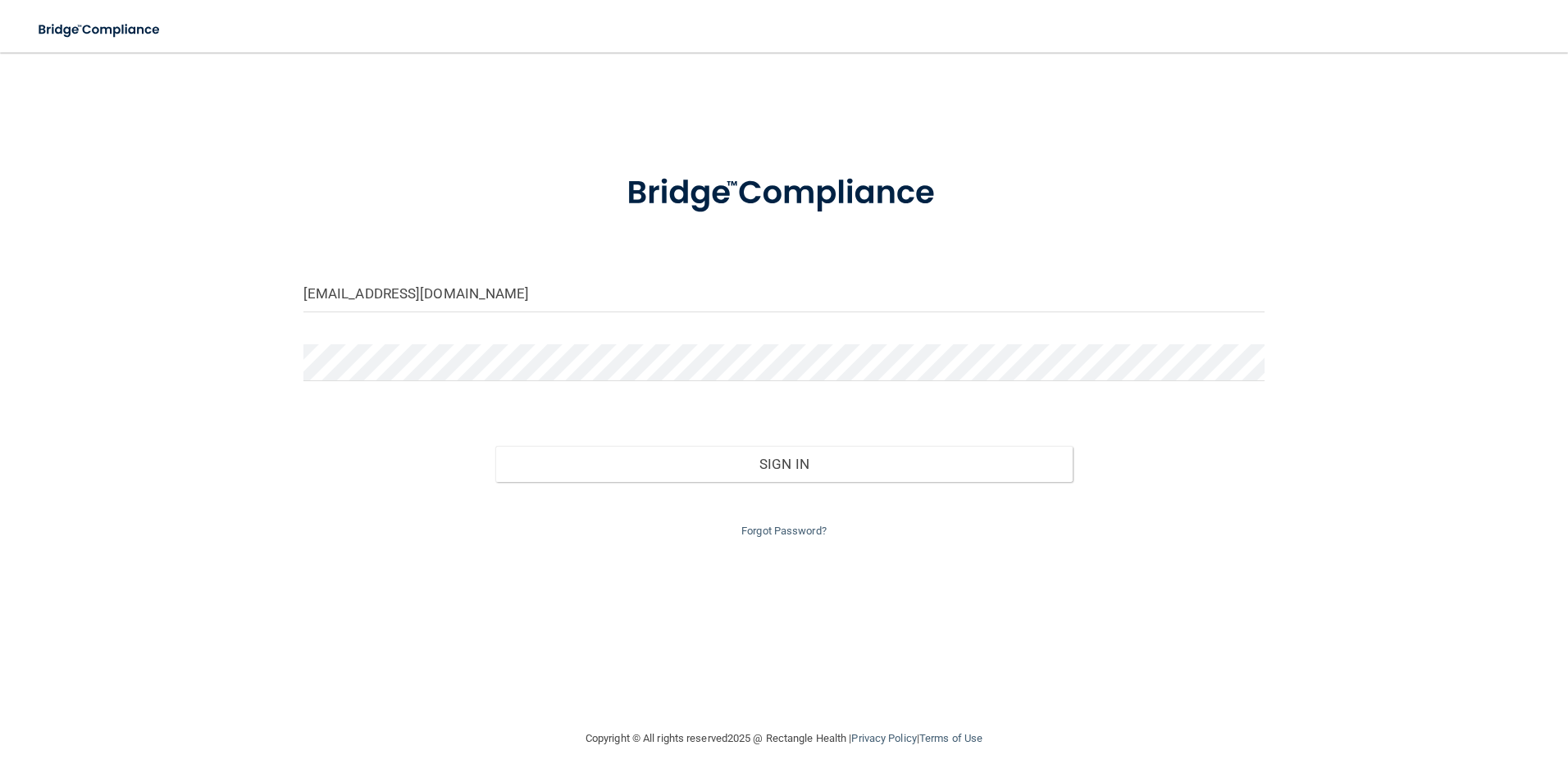
click at [253, 183] on div "[EMAIL_ADDRESS][DOMAIN_NAME] Invalid email/password. You don't have permission …" at bounding box center [784, 390] width 1502 height 643
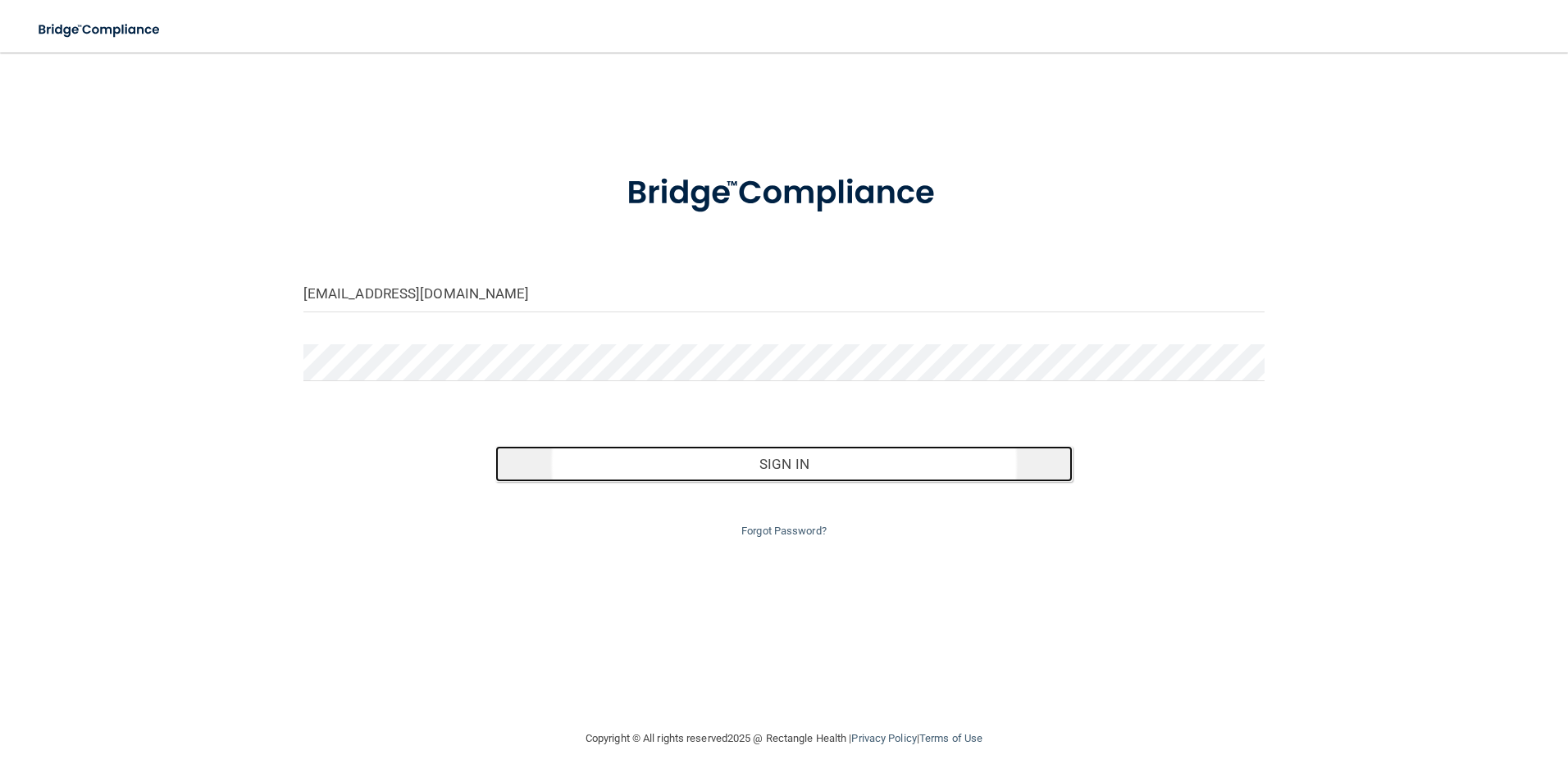
click at [718, 469] on button "Sign In" at bounding box center [784, 464] width 577 height 36
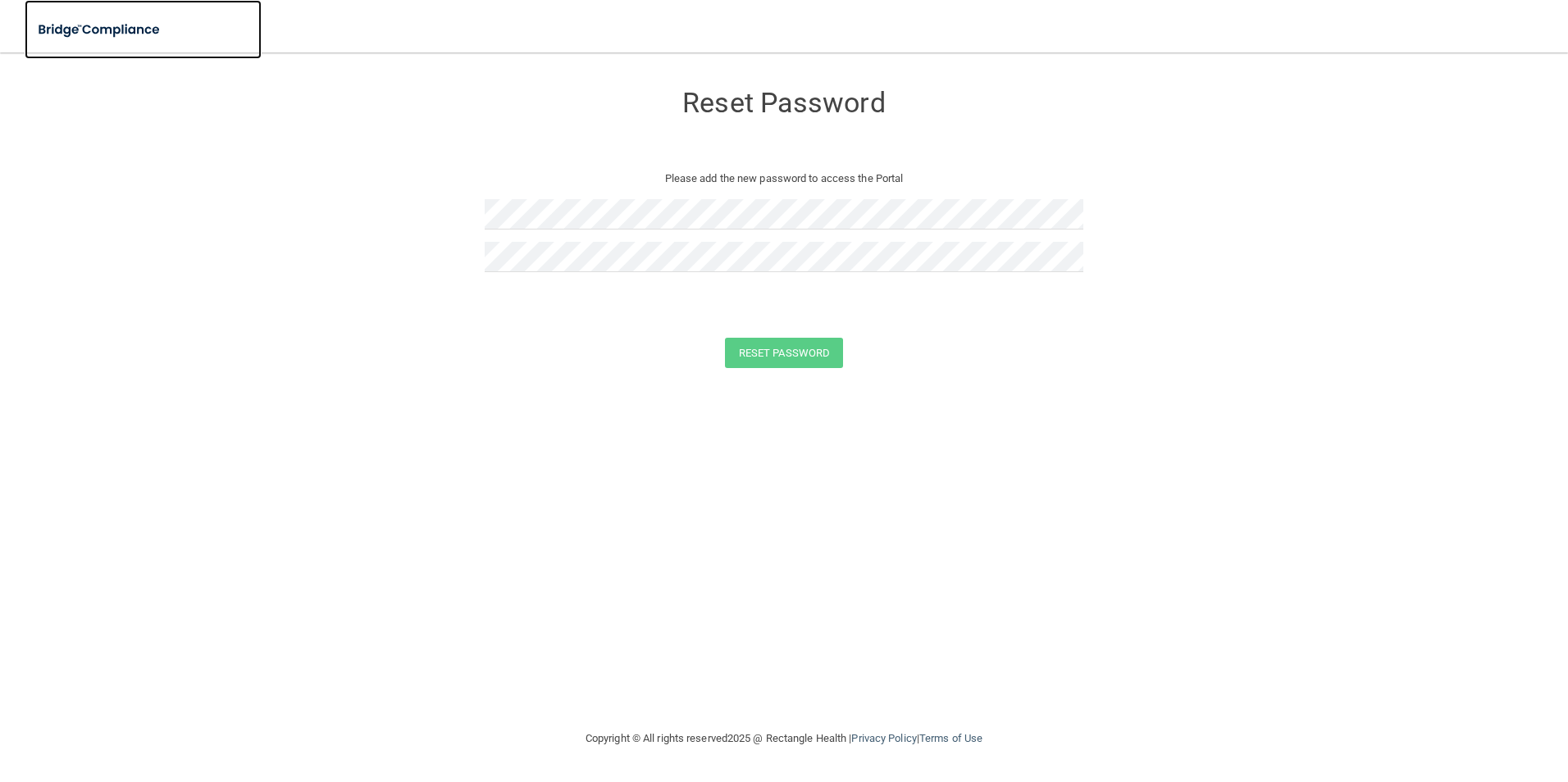
click at [80, 30] on img at bounding box center [100, 30] width 150 height 34
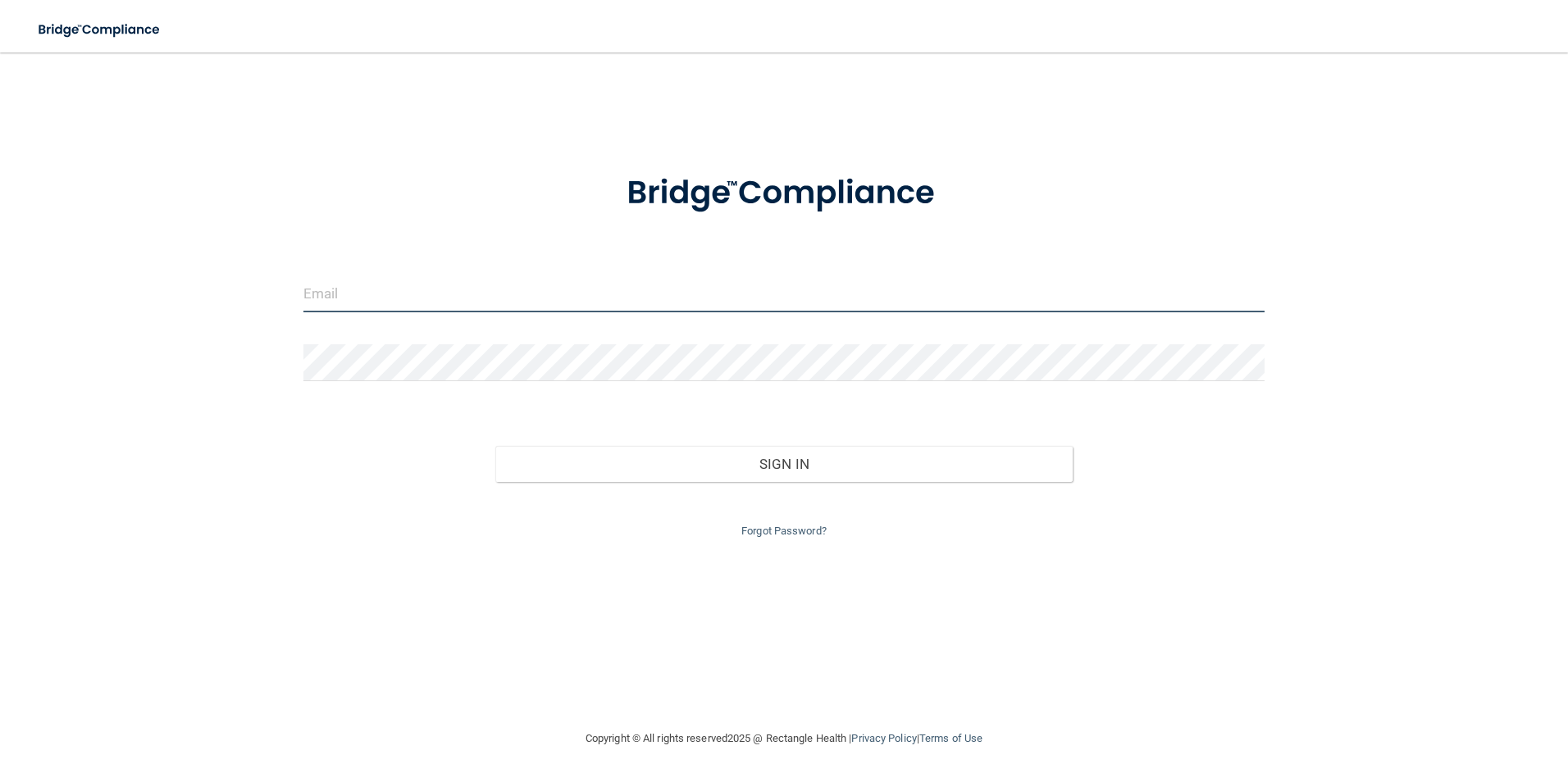
type input "[EMAIL_ADDRESS][DOMAIN_NAME]"
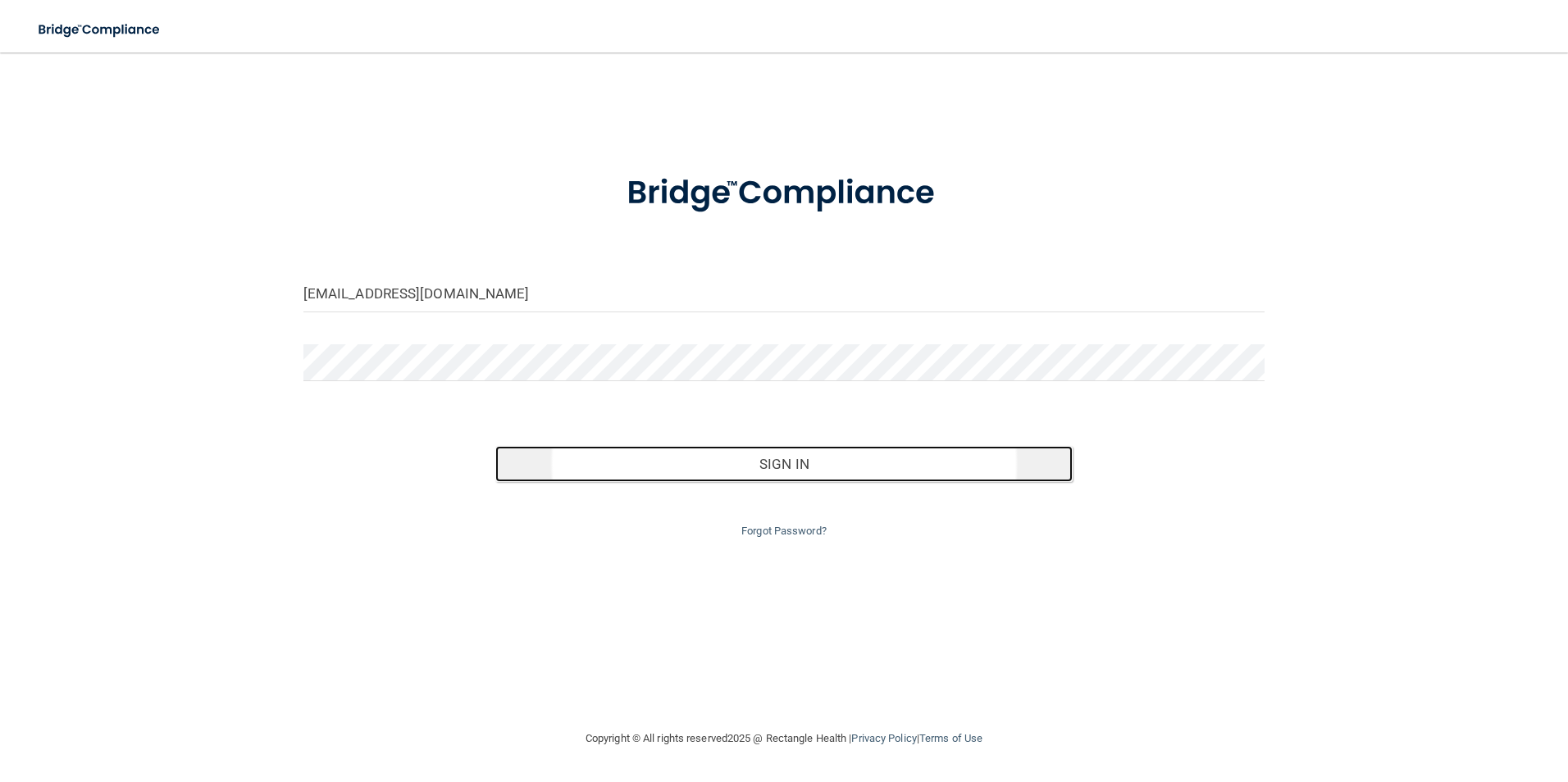
click at [844, 462] on button "Sign In" at bounding box center [784, 464] width 577 height 36
